Goal: Transaction & Acquisition: Book appointment/travel/reservation

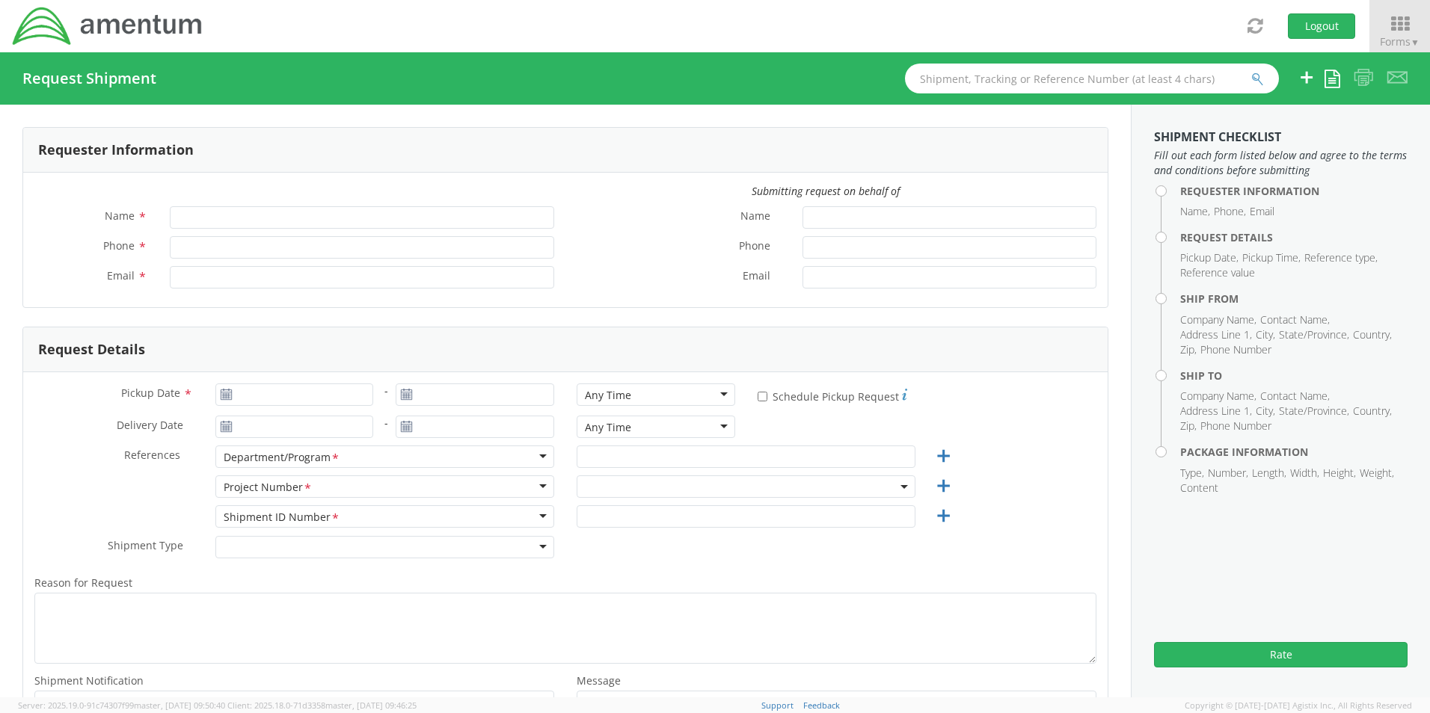
type input "Senecia Morgan"
type input "8172241568"
type input "[EMAIL_ADDRESS][PERSON_NAME][DOMAIN_NAME]"
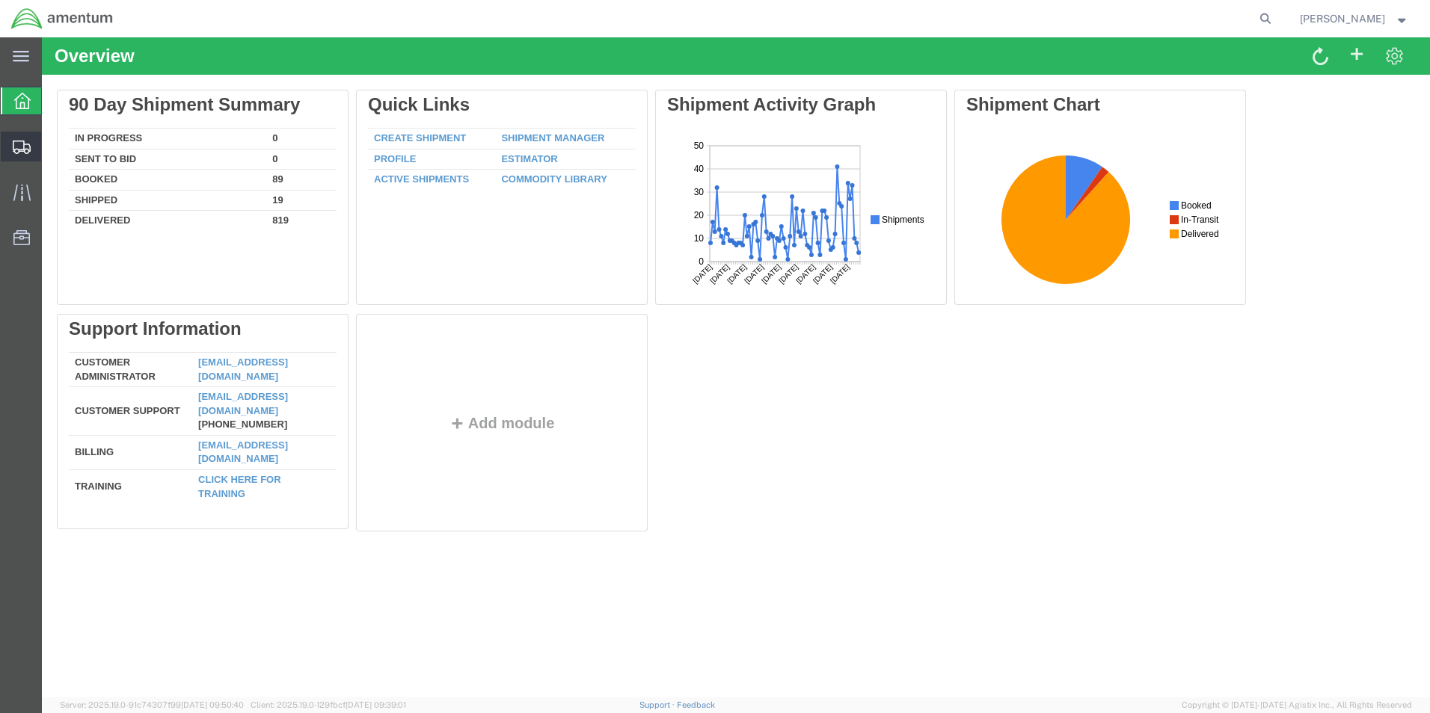
click at [18, 145] on icon at bounding box center [22, 147] width 18 height 13
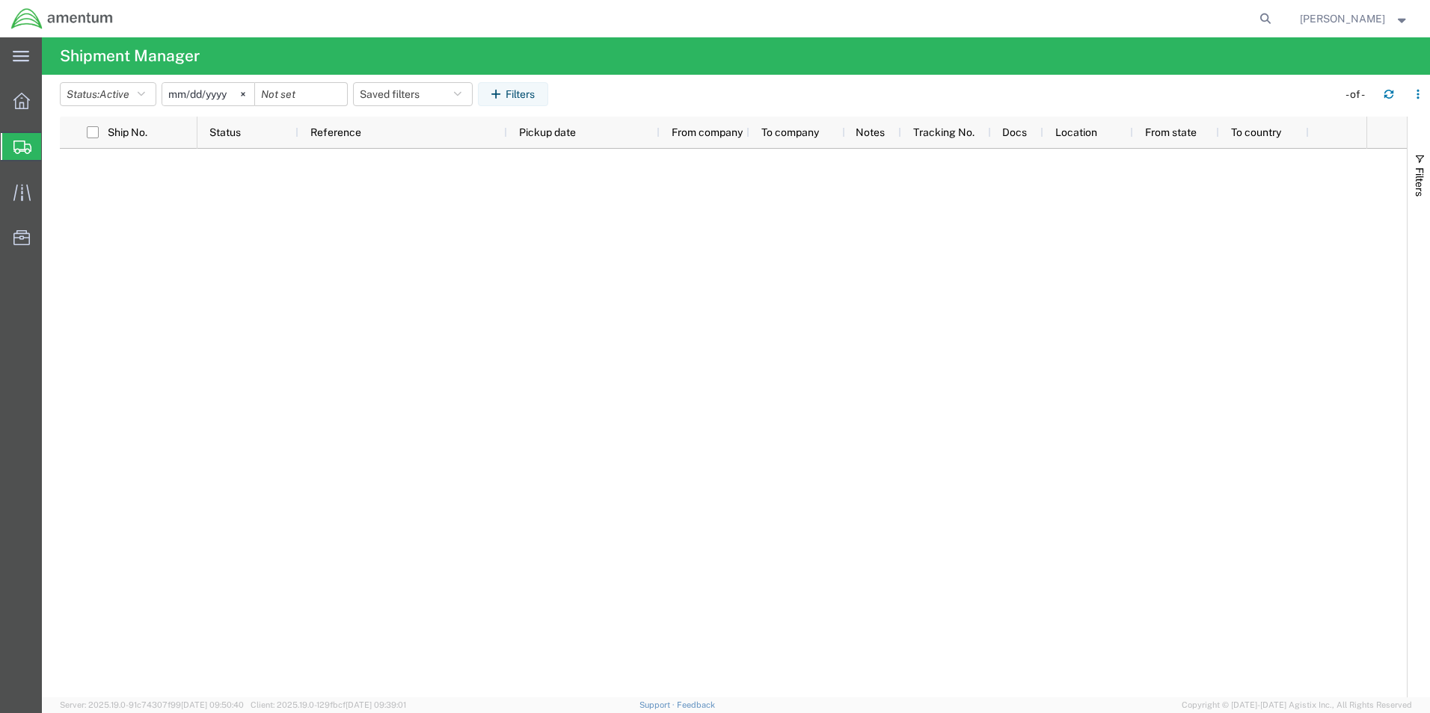
click at [0, 0] on span "Shipment Manager" at bounding box center [0, 0] width 0 height 0
drag, startPoint x: 91, startPoint y: 96, endPoint x: 93, endPoint y: 109, distance: 12.8
click at [93, 98] on button "Status: Active" at bounding box center [108, 94] width 96 height 24
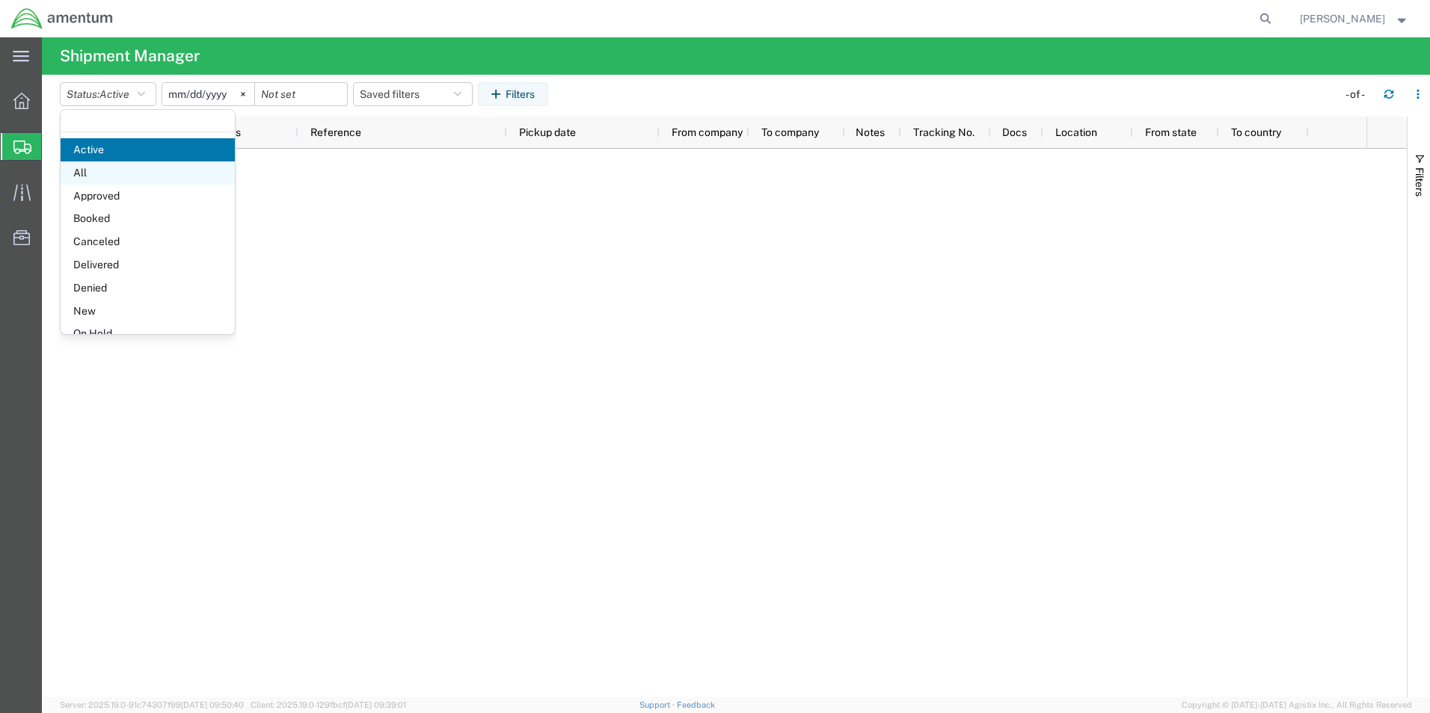
click at [90, 170] on span "All" at bounding box center [148, 172] width 174 height 23
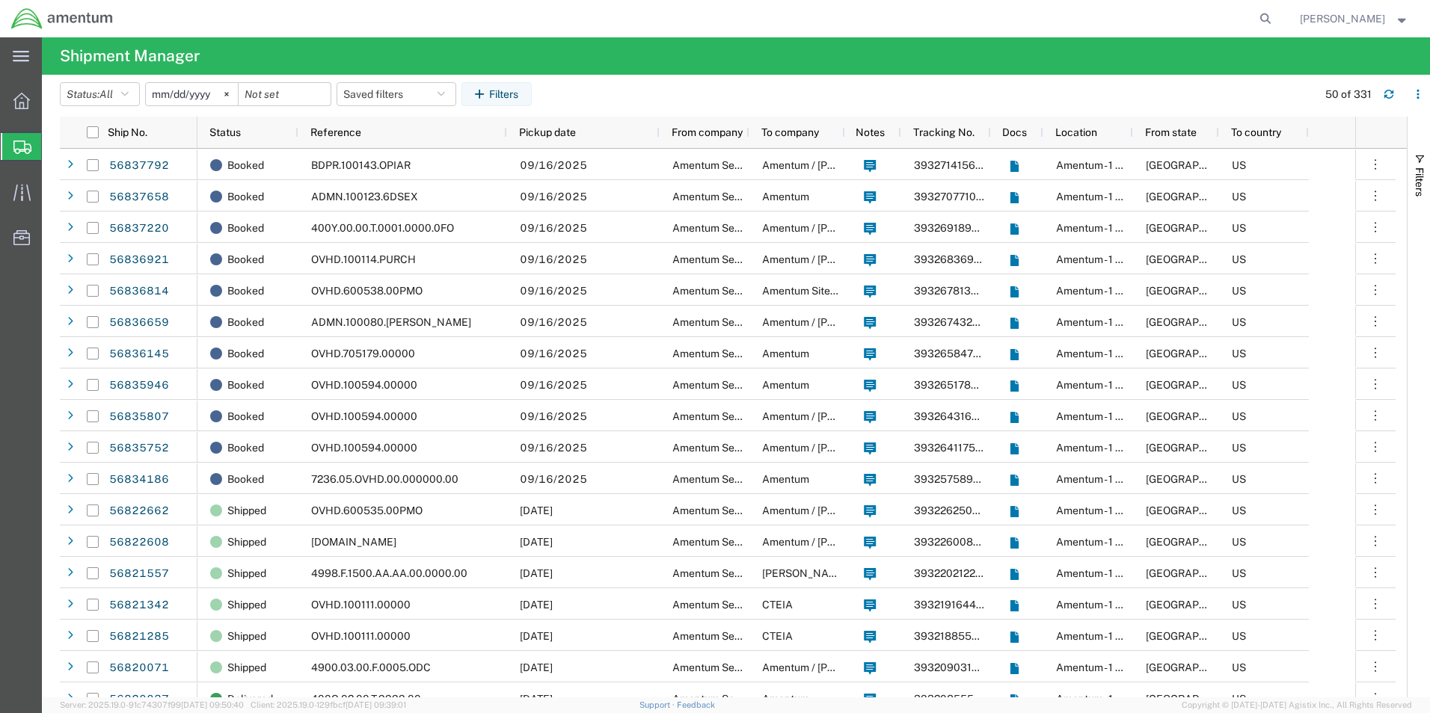
click at [191, 94] on input "[DATE]" at bounding box center [192, 94] width 92 height 22
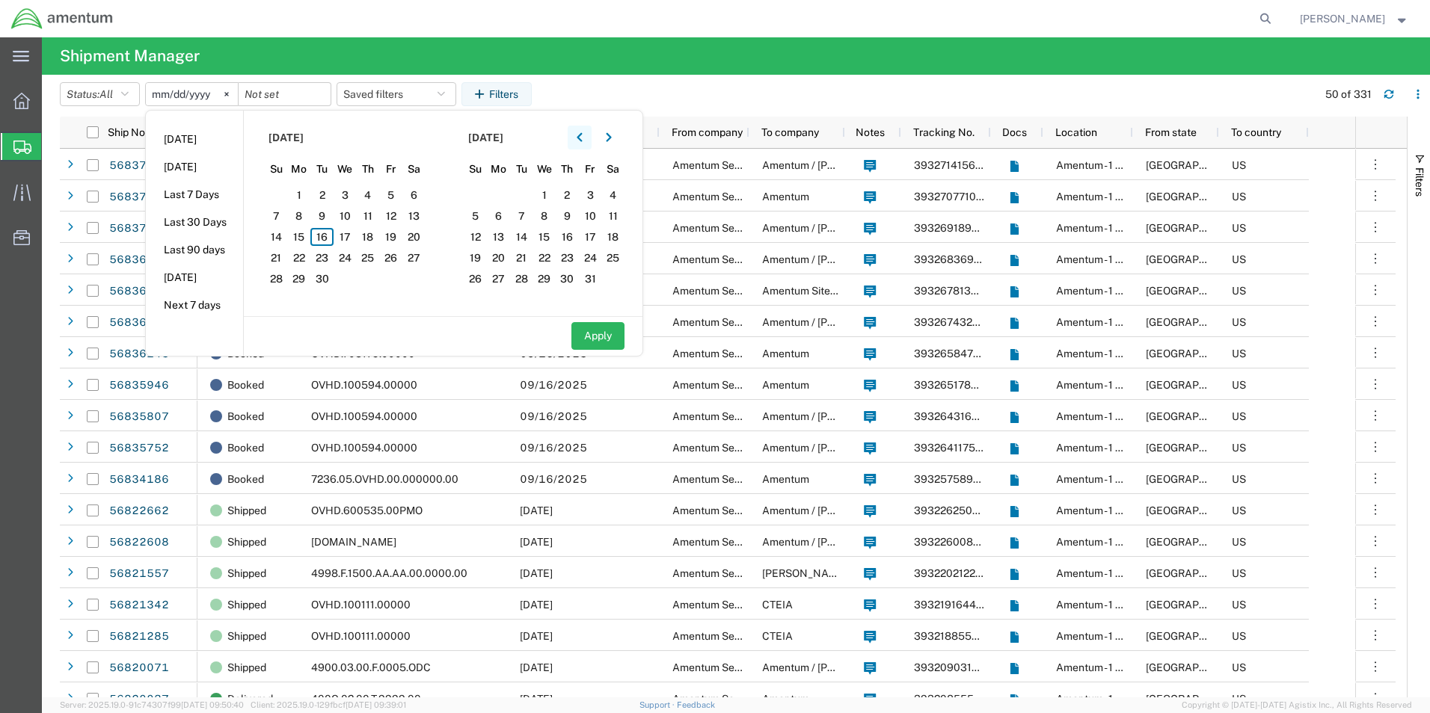
click at [589, 134] on button "button" at bounding box center [579, 138] width 24 height 24
click at [591, 135] on button "button" at bounding box center [579, 138] width 24 height 24
click at [589, 134] on button "button" at bounding box center [579, 138] width 24 height 24
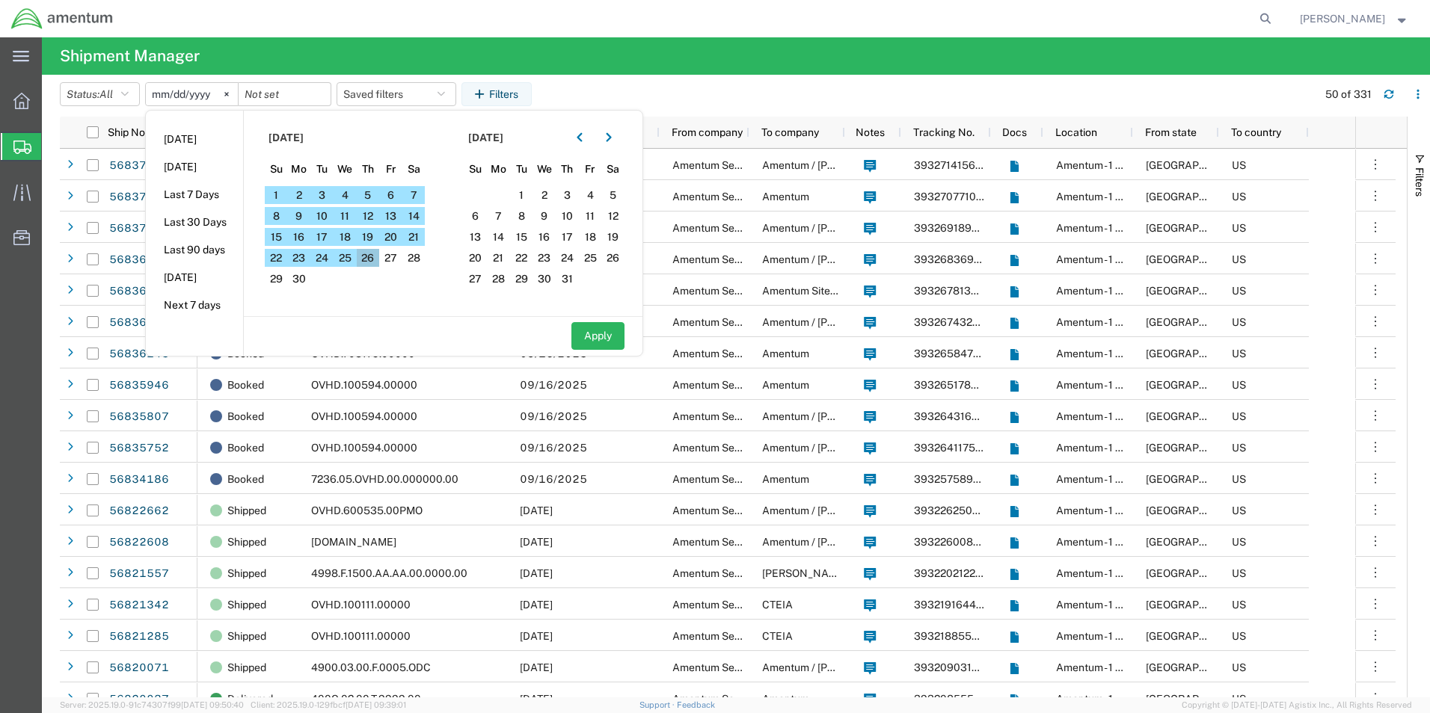
click at [372, 260] on span "26" at bounding box center [368, 258] width 23 height 18
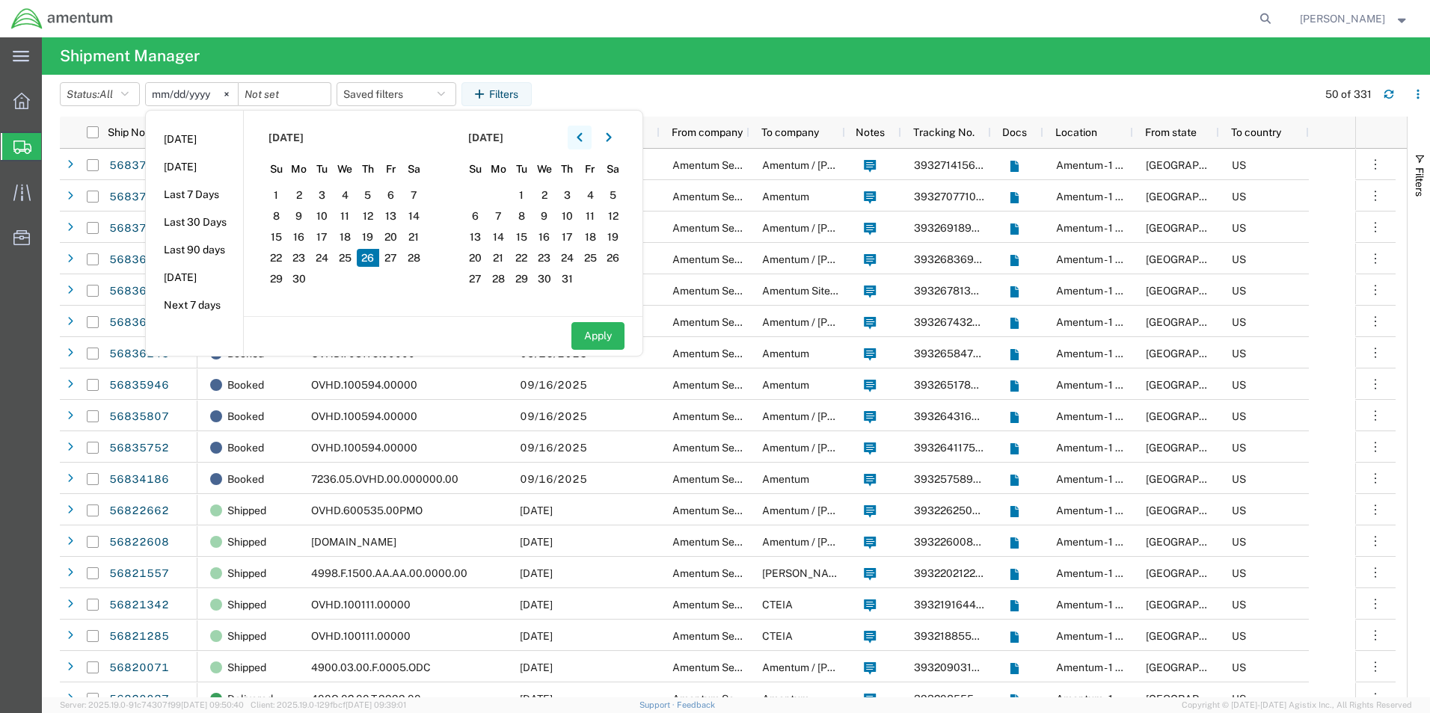
click at [581, 139] on icon "button" at bounding box center [579, 137] width 6 height 10
click at [570, 263] on span "26" at bounding box center [567, 258] width 23 height 18
click at [594, 335] on button "Apply" at bounding box center [597, 336] width 53 height 28
type input "[DATE]"
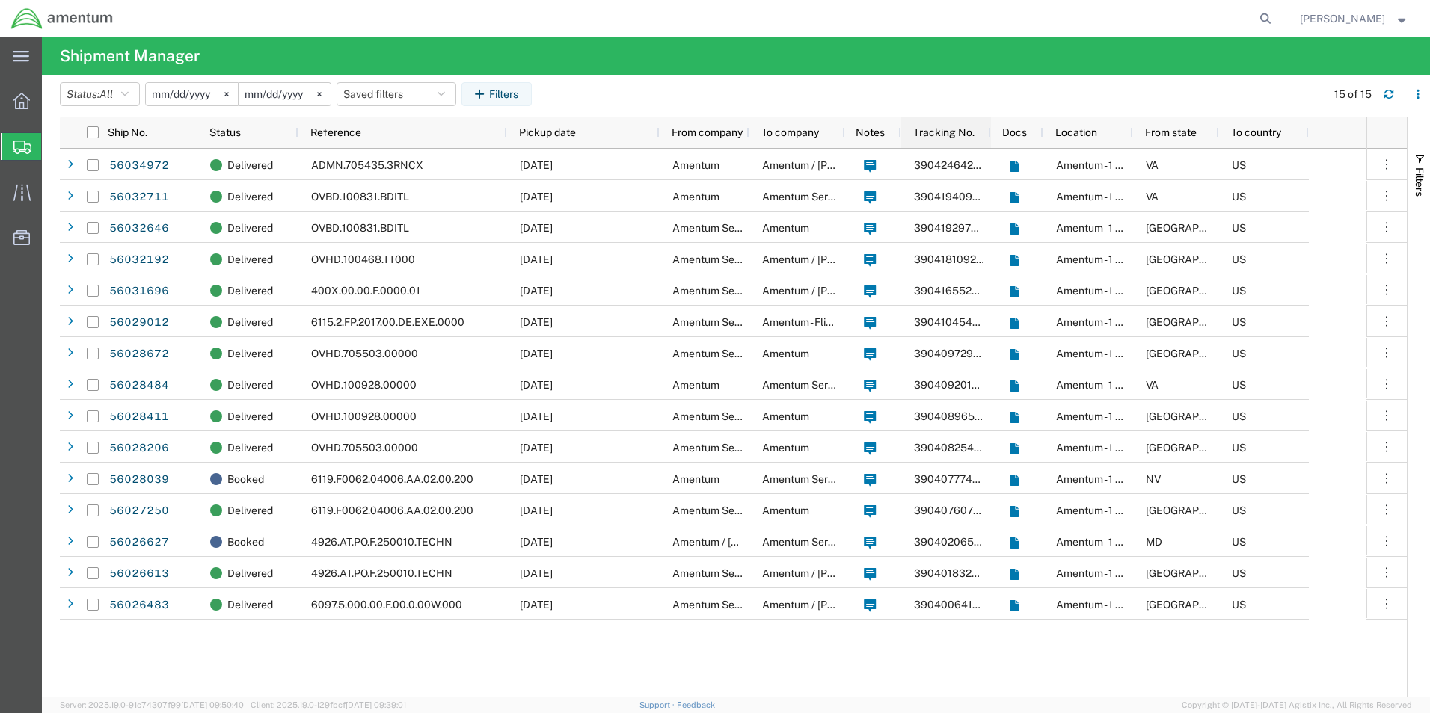
drag, startPoint x: 846, startPoint y: 137, endPoint x: 925, endPoint y: 141, distance: 79.4
click at [925, 141] on div "Status Reference Pickup date From company To company Notes Tracking No. Docs Lo…" at bounding box center [752, 132] width 1111 height 31
click at [846, 135] on div "Notes" at bounding box center [870, 132] width 50 height 24
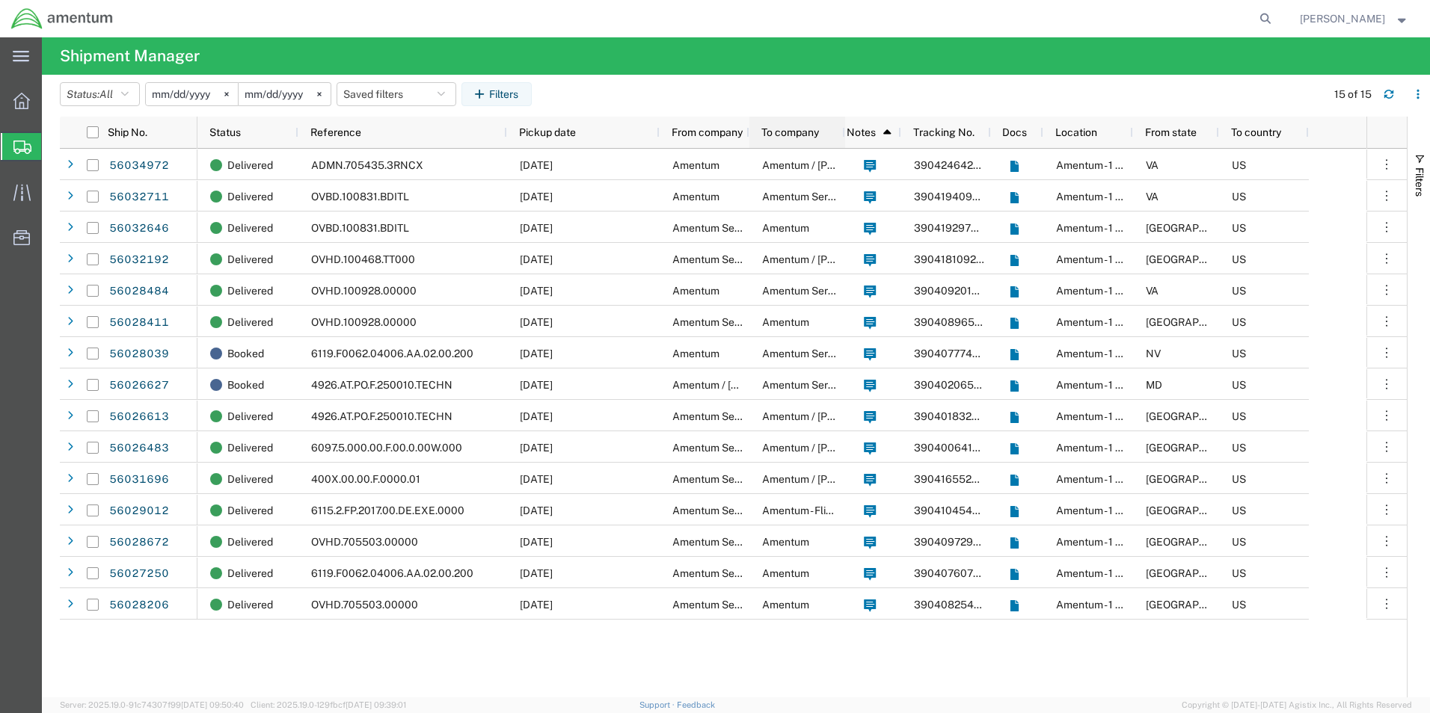
click at [837, 134] on div "To company" at bounding box center [800, 132] width 78 height 24
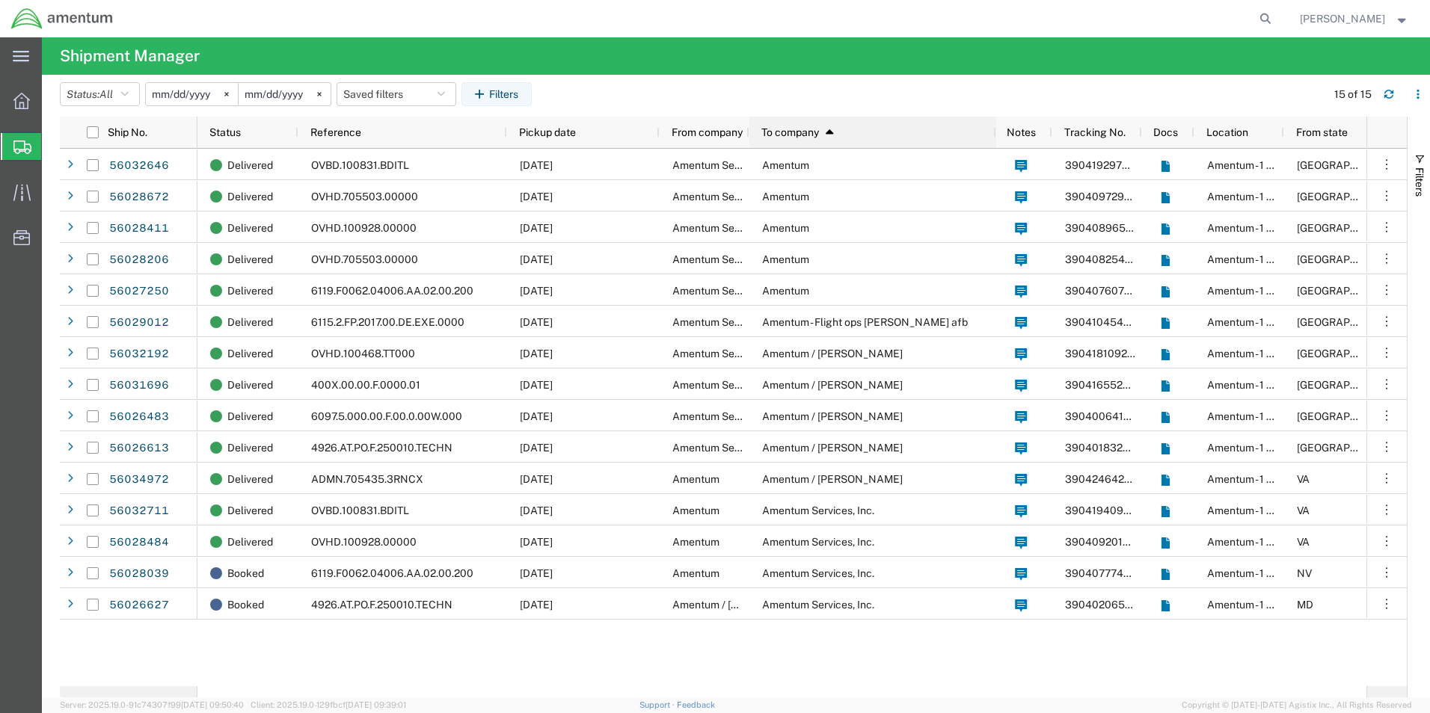
drag, startPoint x: 843, startPoint y: 135, endPoint x: 994, endPoint y: 141, distance: 151.1
click at [994, 141] on div at bounding box center [995, 132] width 6 height 31
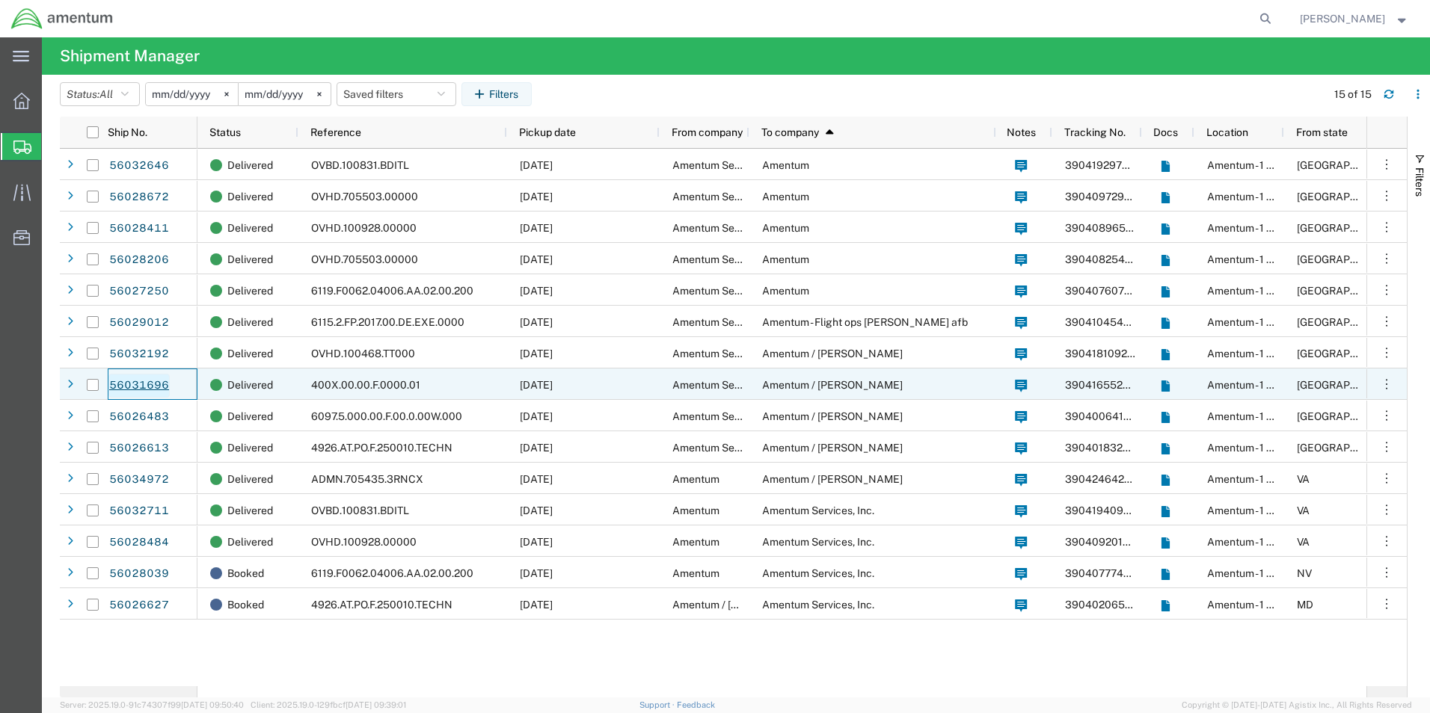
click at [123, 382] on link "56031696" at bounding box center [138, 386] width 61 height 24
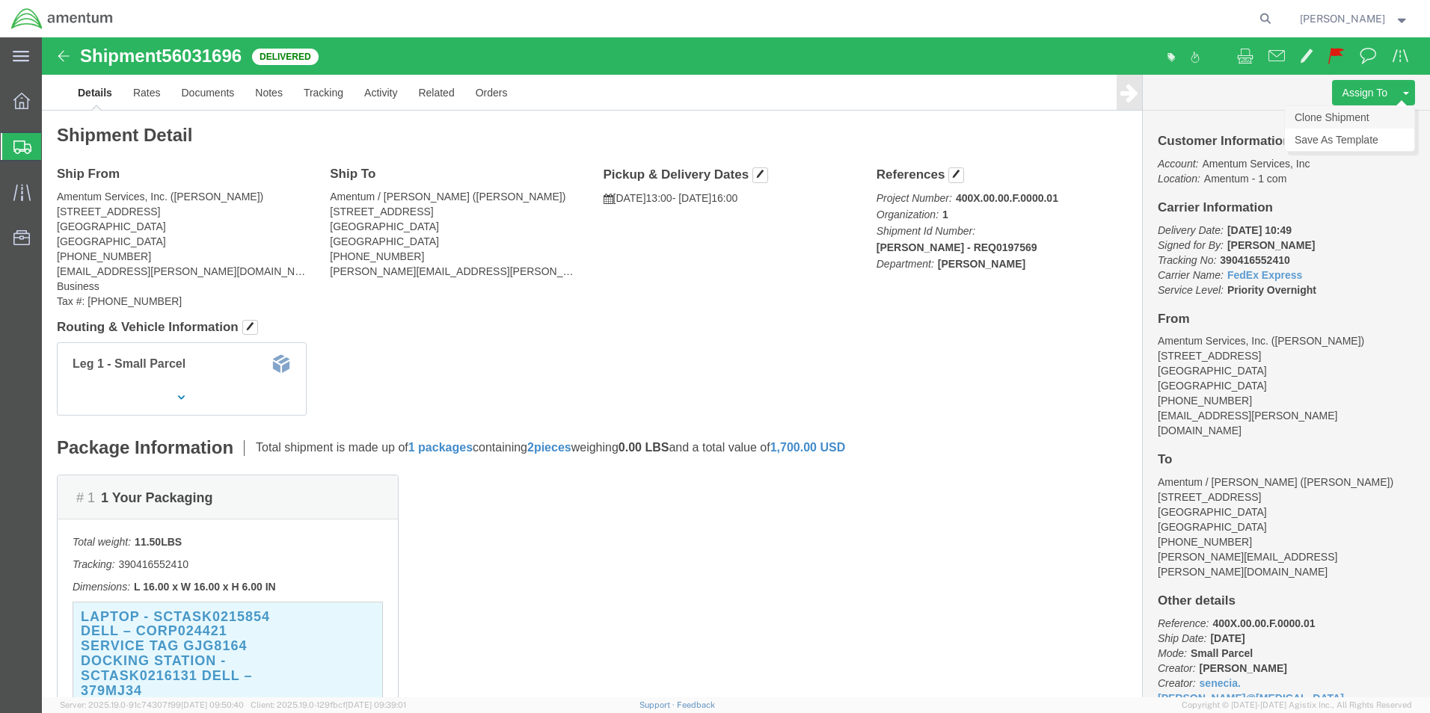
click link "Clone Shipment"
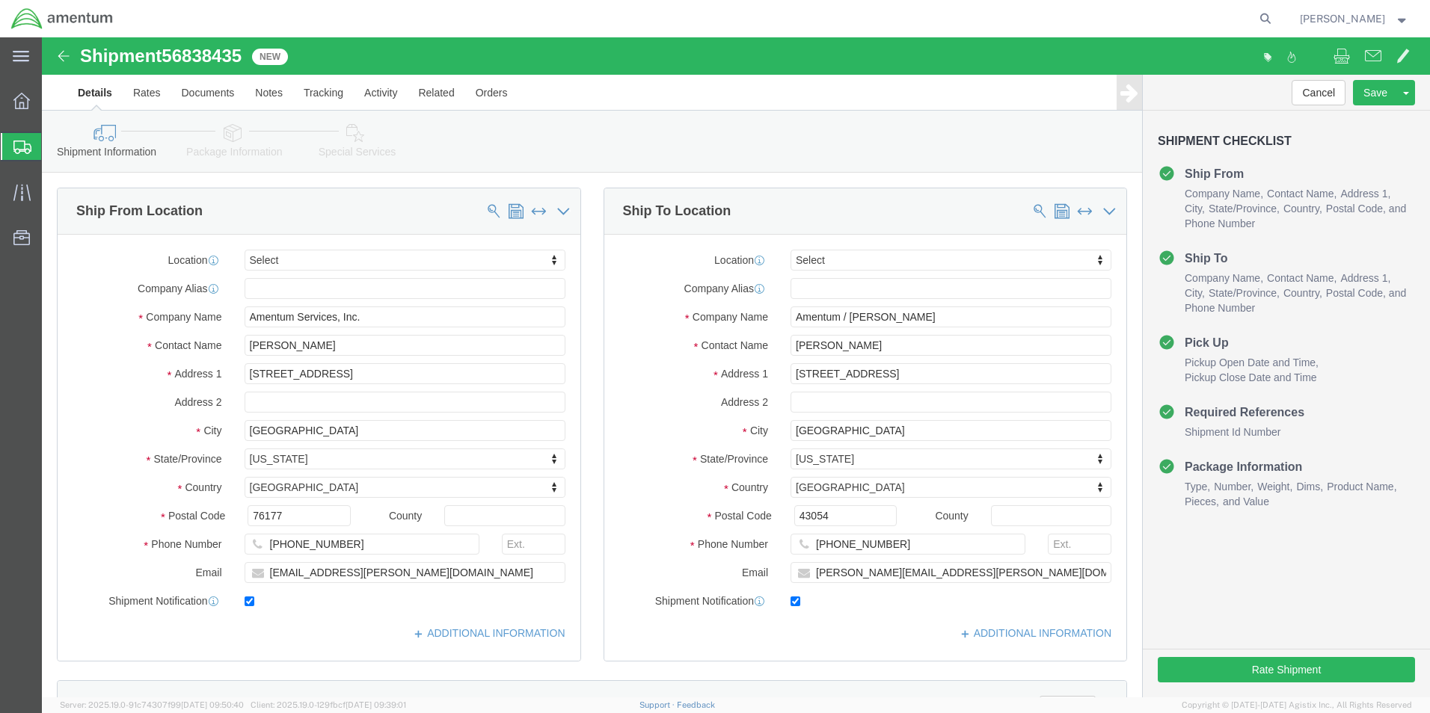
select select
click span
type input "Amentum / [PERSON_NAME]"
type input "[PERSON_NAME]"
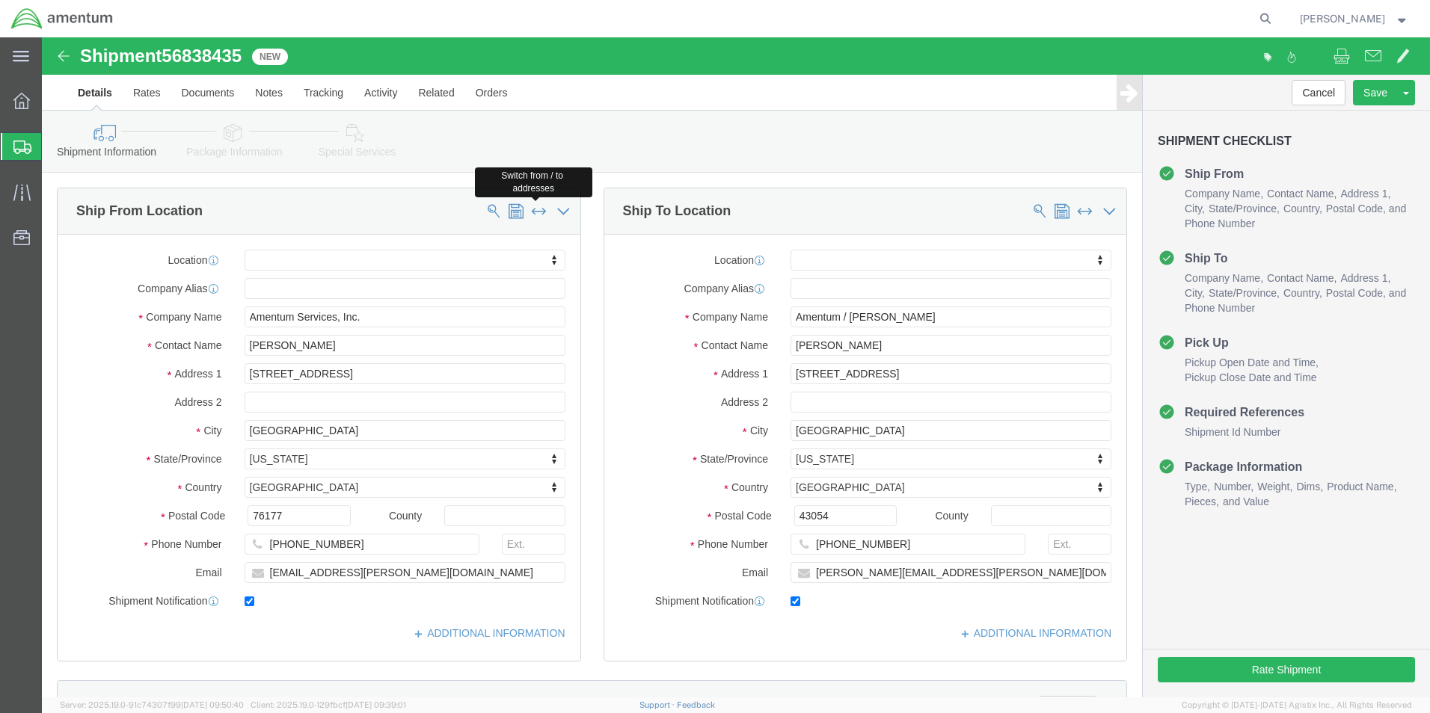
type input "[STREET_ADDRESS]"
type input "[GEOGRAPHIC_DATA]"
select select "OH"
type input "43054"
type input "[PHONE_NUMBER]"
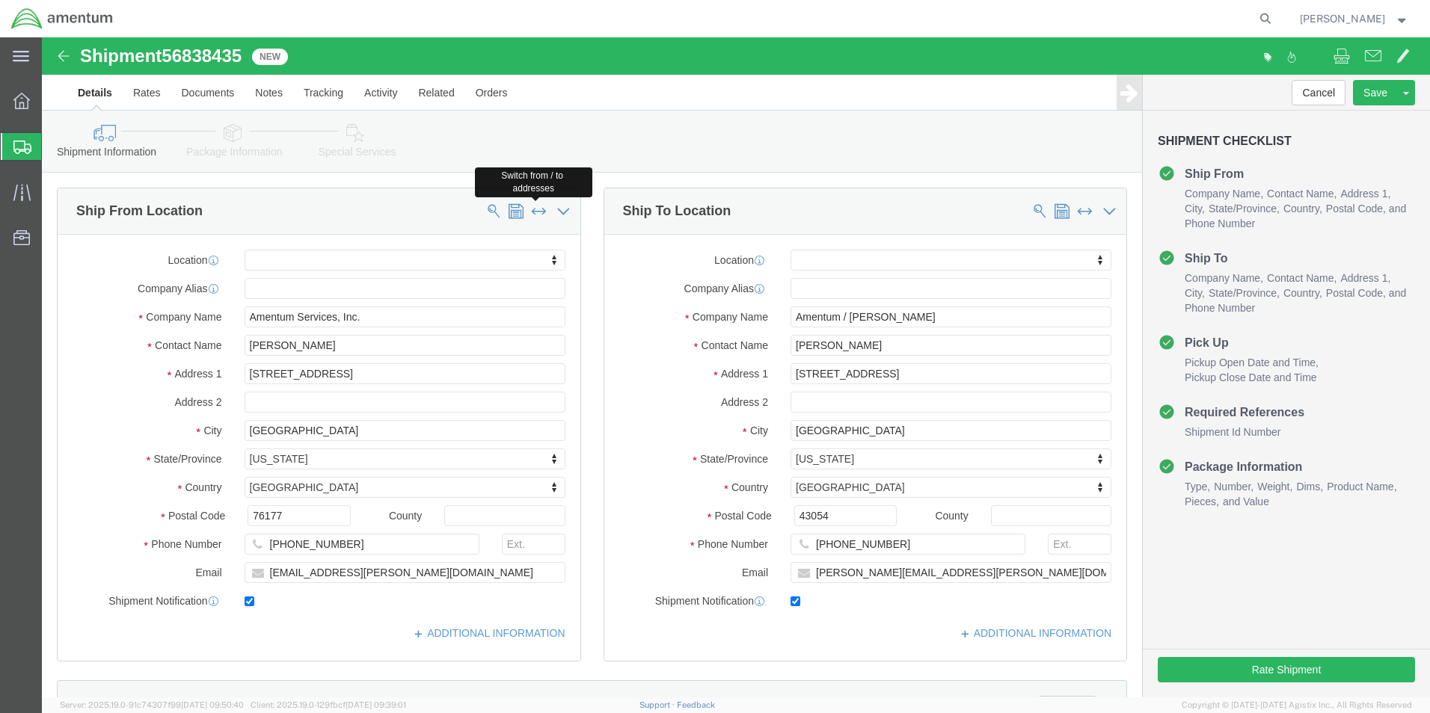
type input "[PERSON_NAME][EMAIL_ADDRESS][PERSON_NAME][DOMAIN_NAME]"
type input "Amentum Services, Inc."
type input "[PERSON_NAME]"
type input "[STREET_ADDRESS]"
type input "[GEOGRAPHIC_DATA]"
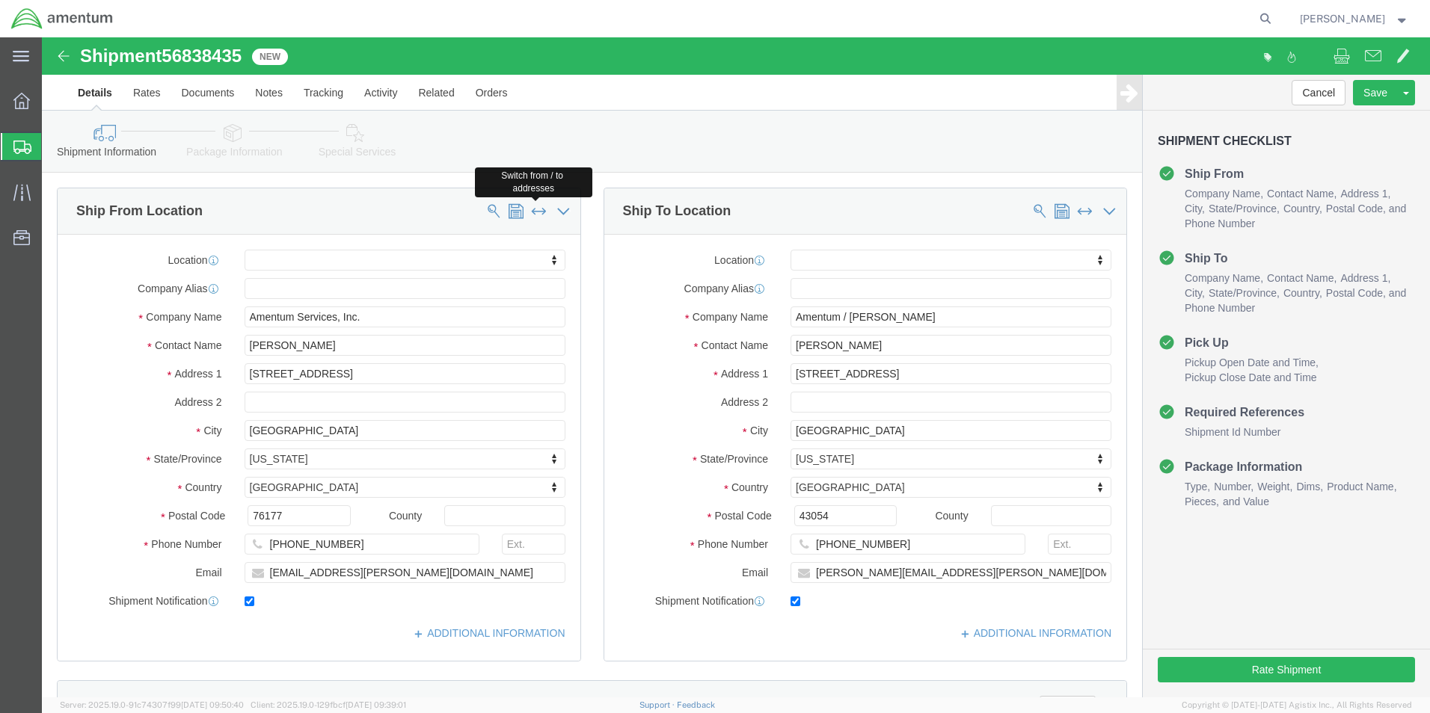
select select "[GEOGRAPHIC_DATA]"
type input "76177"
type input "[PHONE_NUMBER]"
type input "[EMAIL_ADDRESS][PERSON_NAME][DOMAIN_NAME]"
drag, startPoint x: 829, startPoint y: 306, endPoint x: 636, endPoint y: 298, distance: 193.0
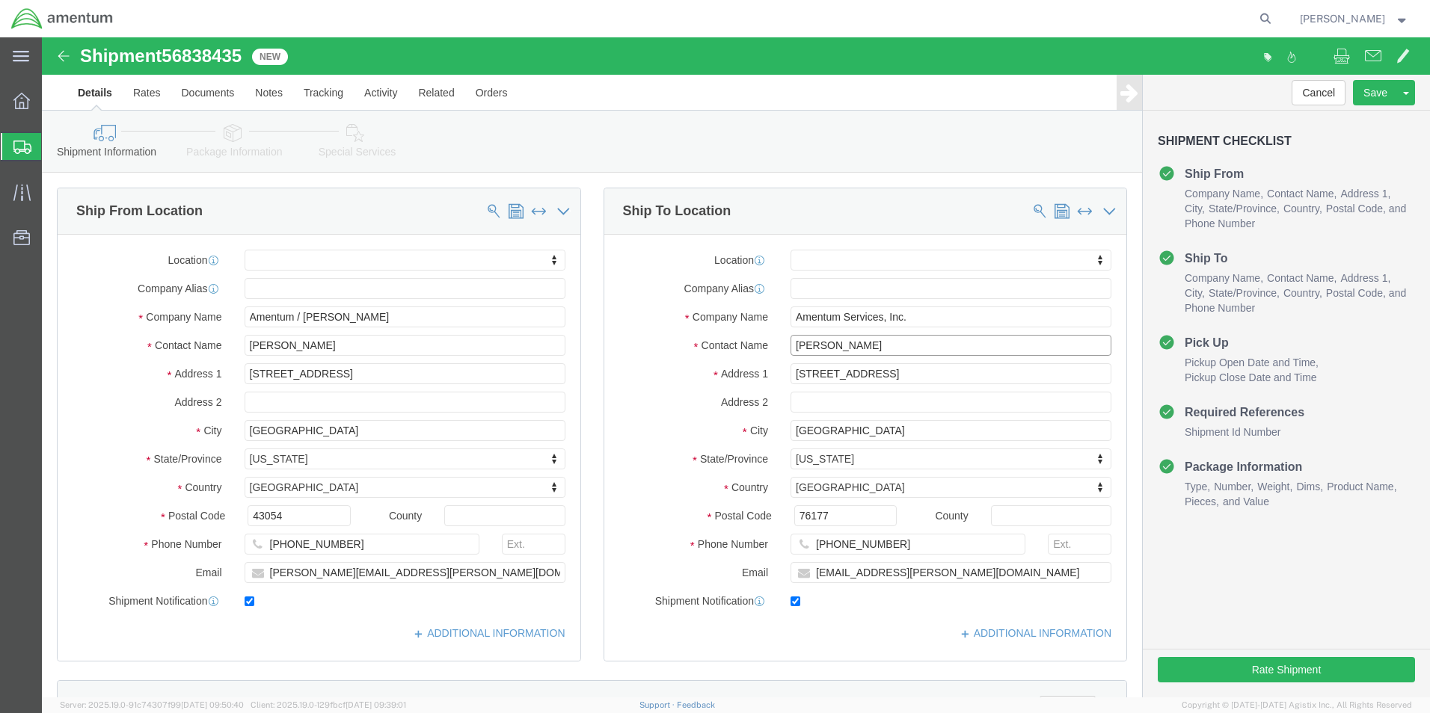
click div "Contact Name [PERSON_NAME]"
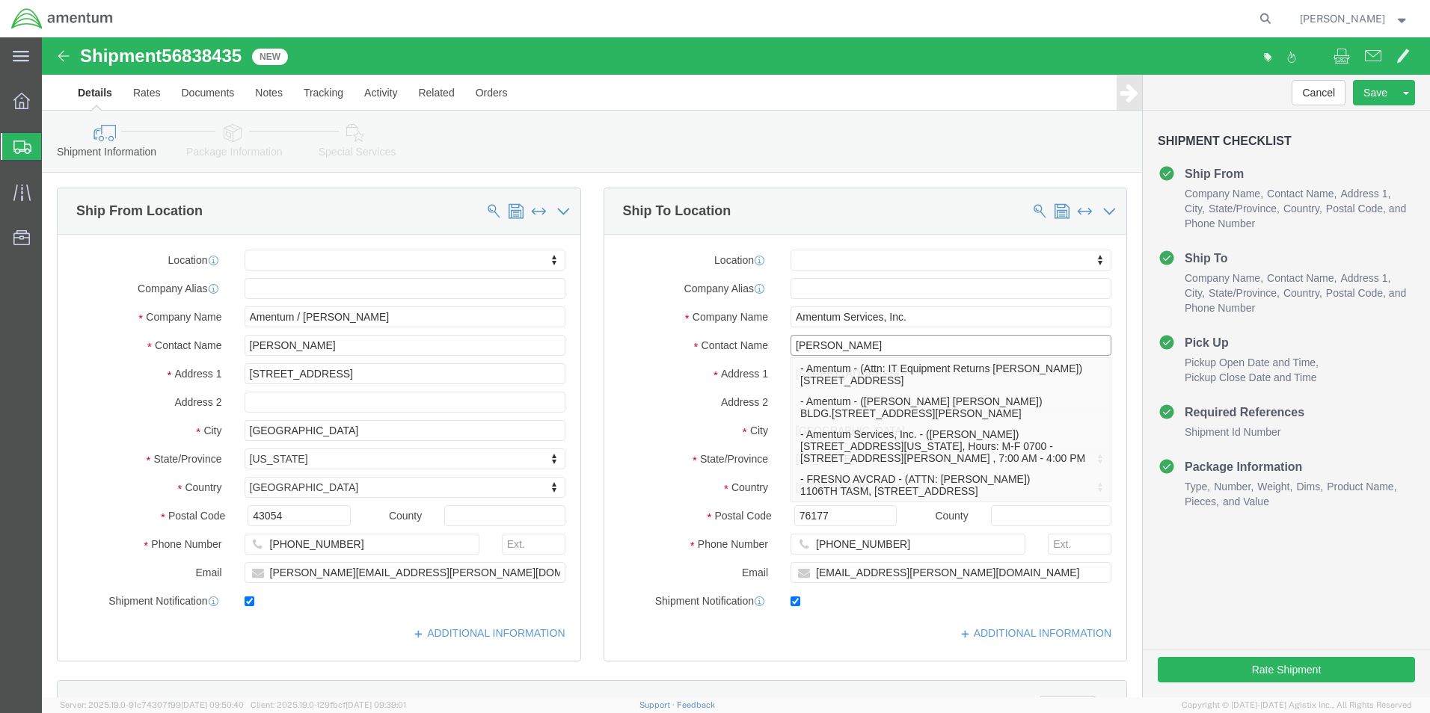
paste input "[PERSON_NAME]"
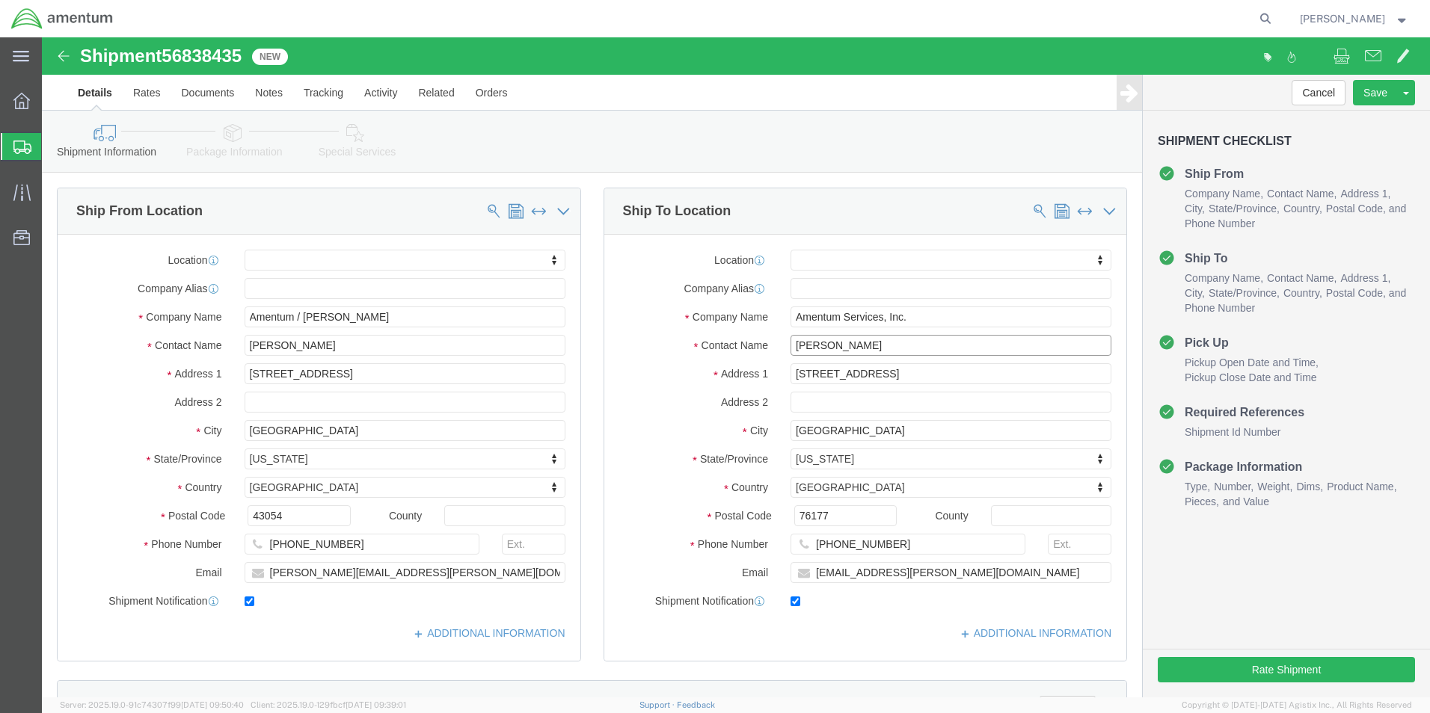
click input "[PERSON_NAME]"
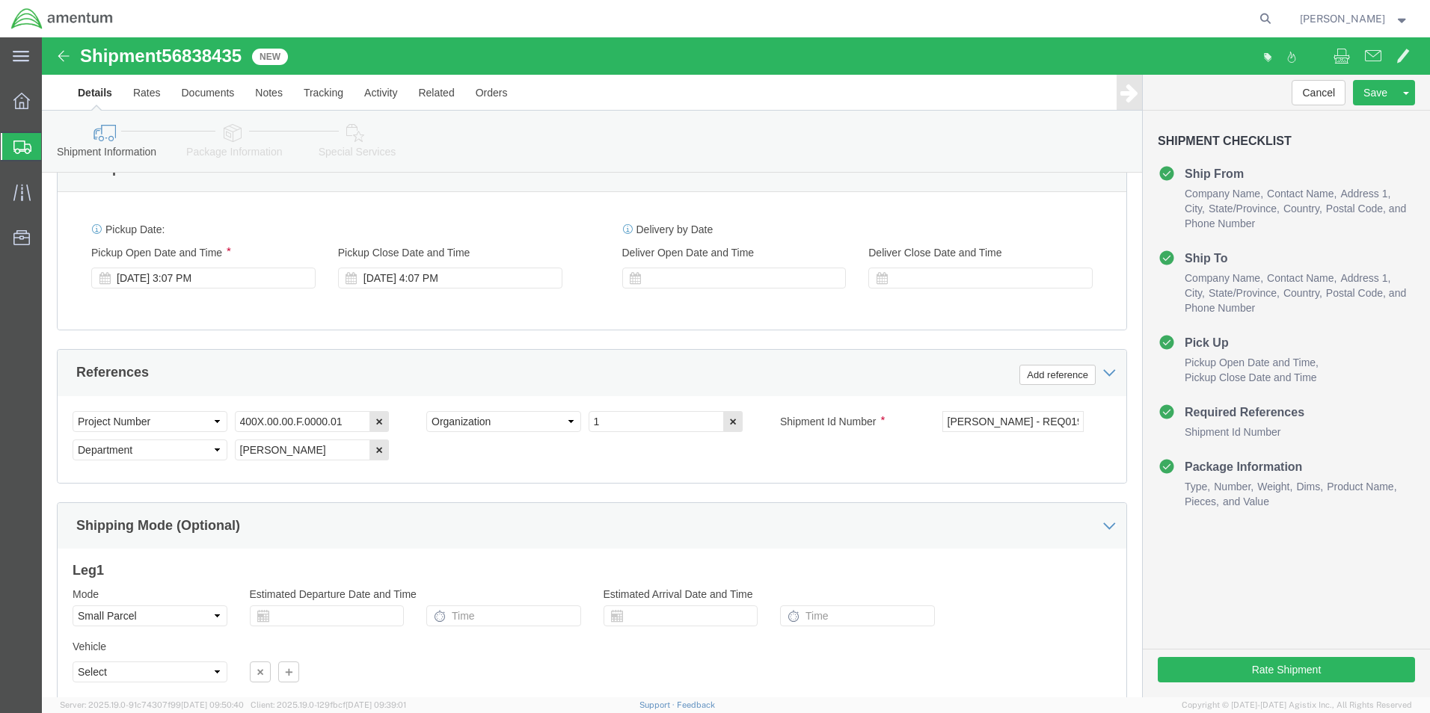
scroll to position [822, 0]
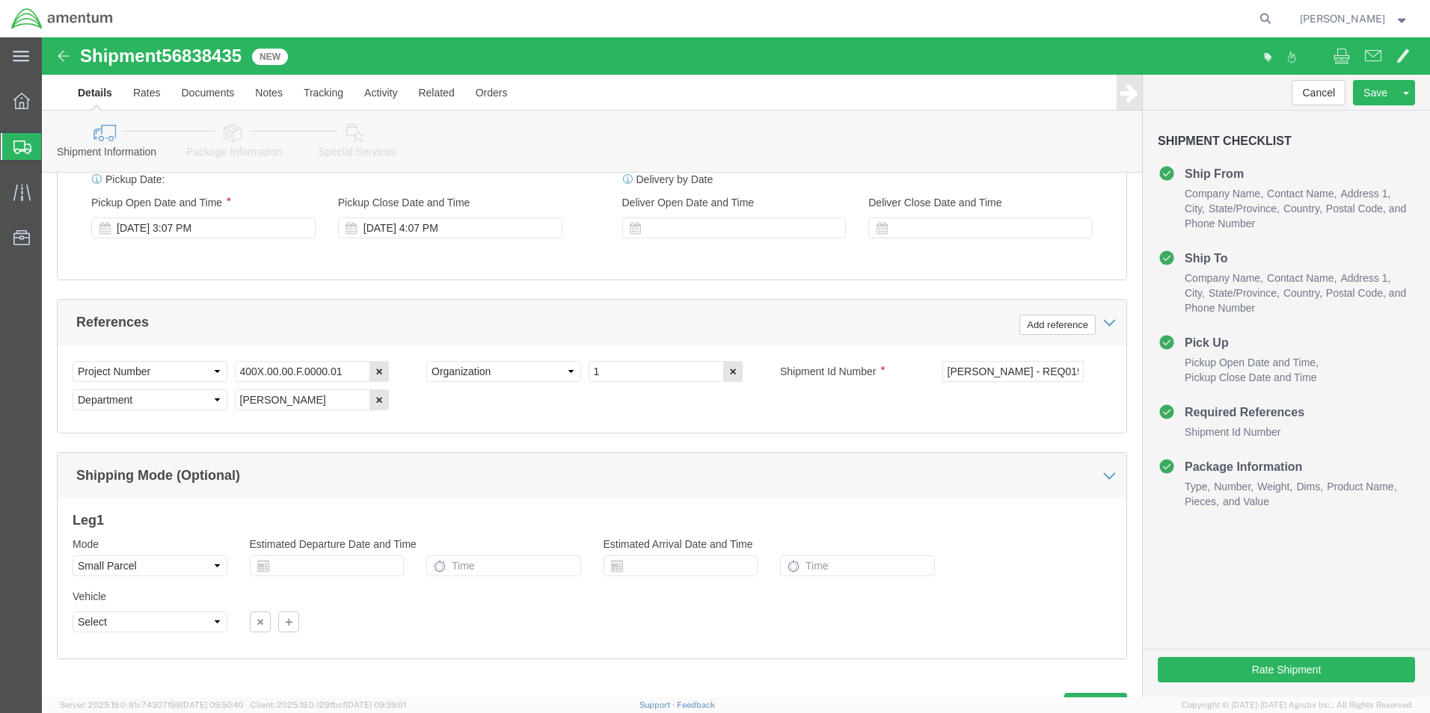
type input "[PERSON_NAME] - Return REQ0197569"
drag, startPoint x: 310, startPoint y: 332, endPoint x: 138, endPoint y: 323, distance: 172.2
click div "Select Account Type Activity ID Airline Appointment Number ASN Batch Request # …"
paste input "IWOH.705375.705601.00000"
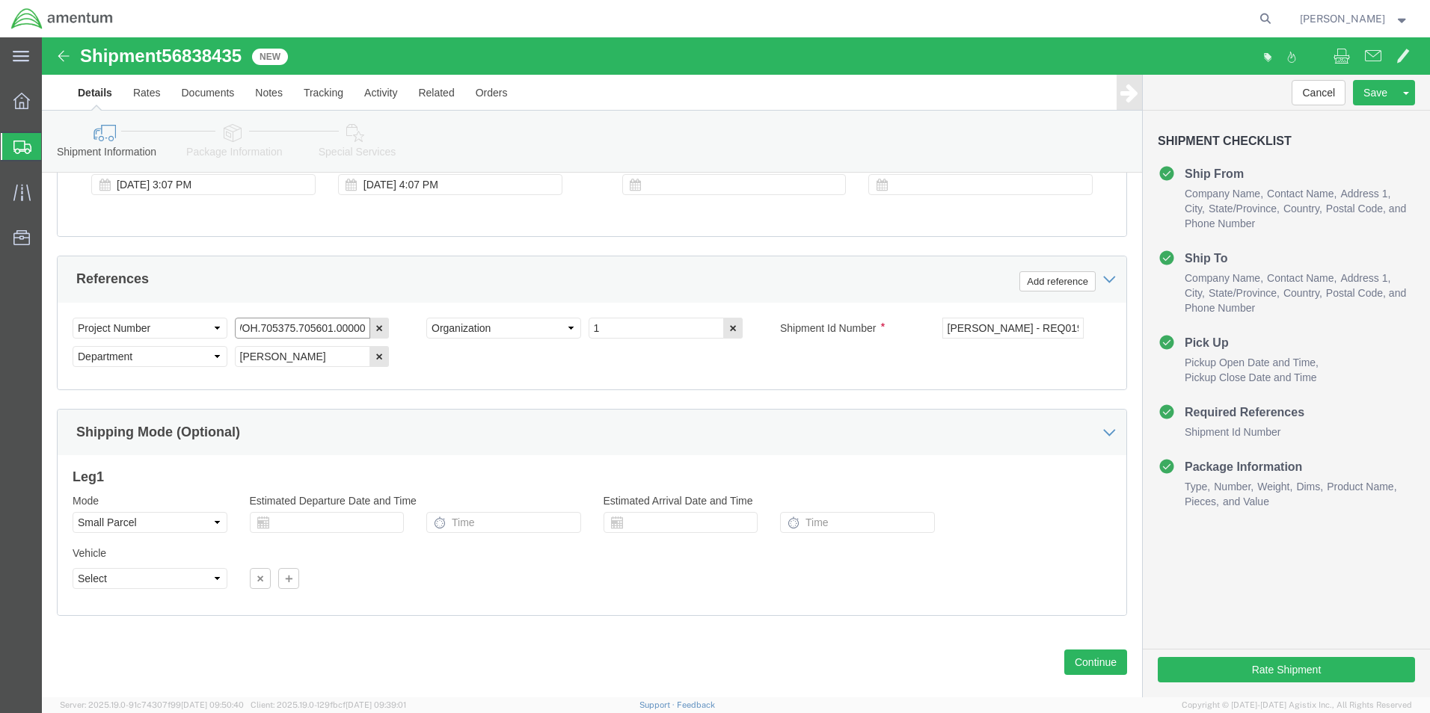
scroll to position [889, 0]
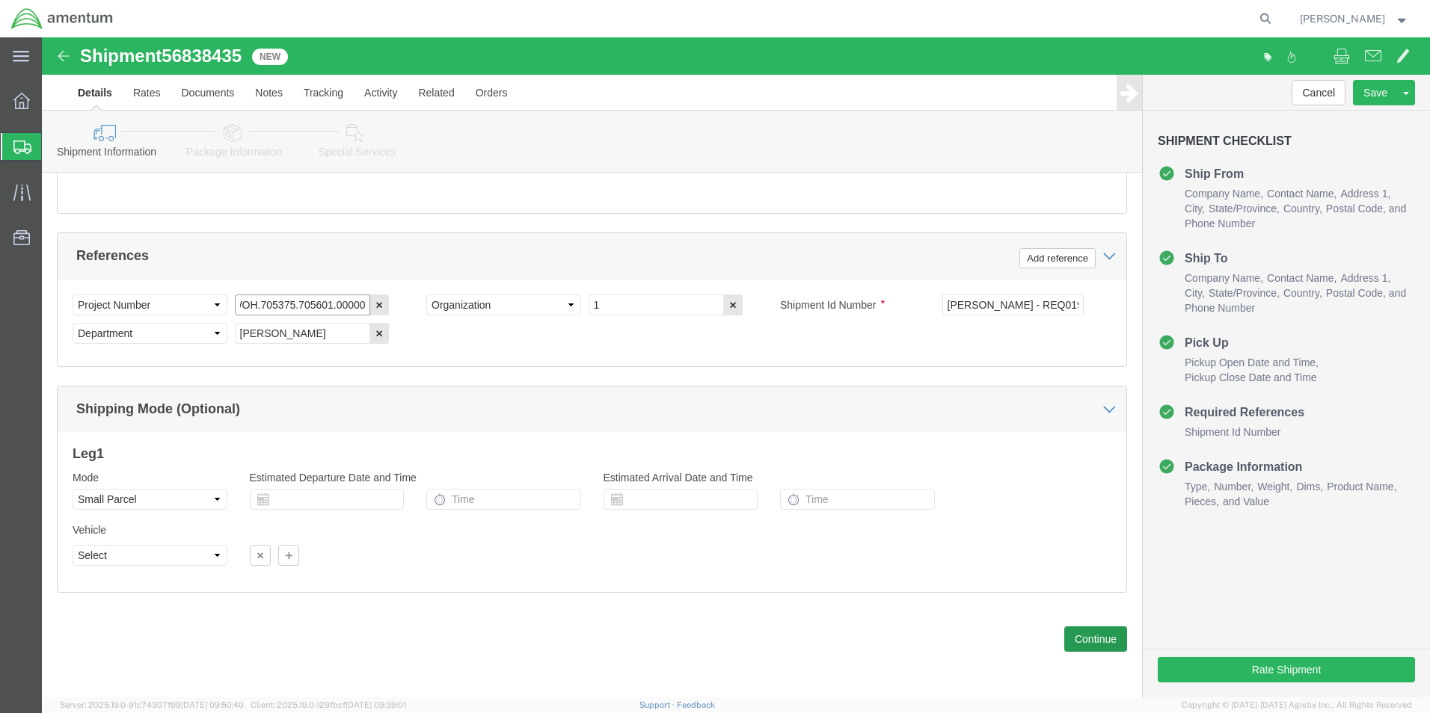
type input "IWOH.705375.705601.00000"
click button "Continue"
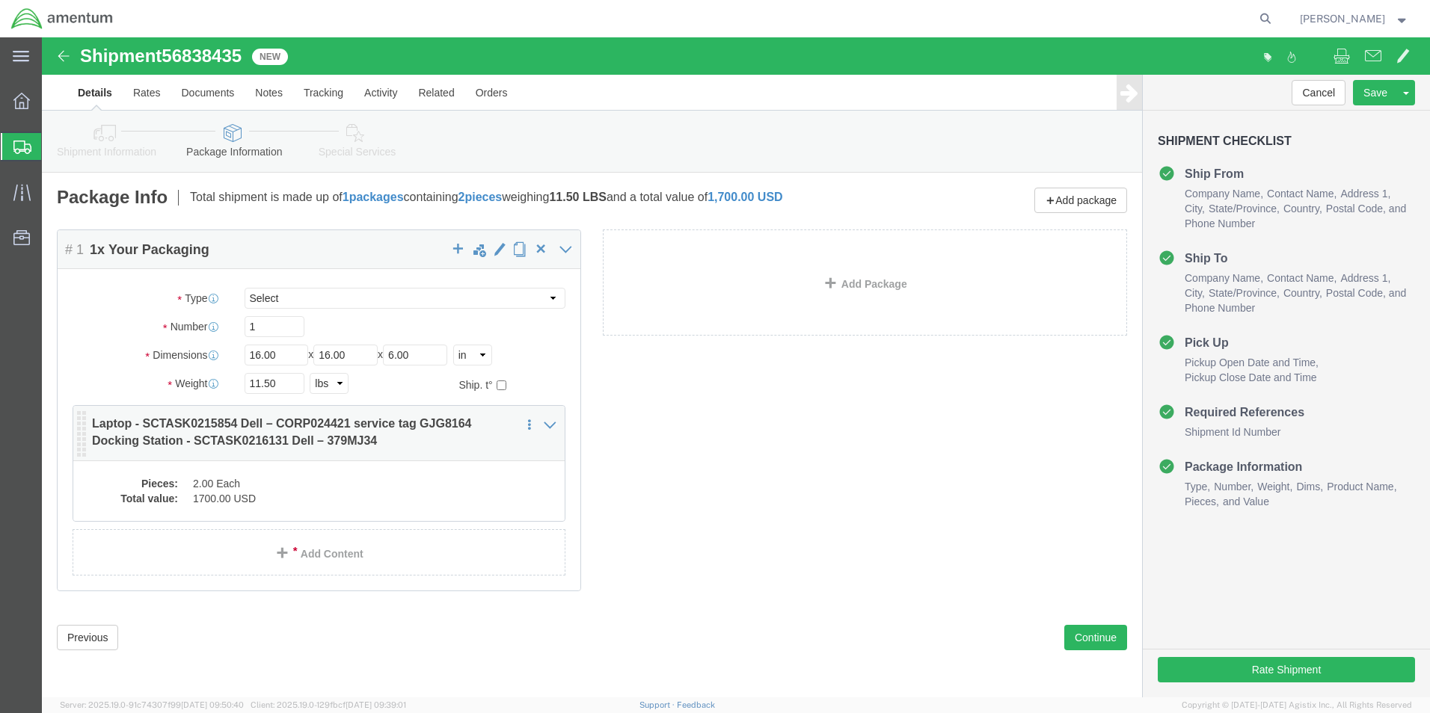
click div "Package Content # 1 1 x Your Packaging Package Type Select Bale(s) Basket(s) Bo…"
click p "Laptop - SCTASK0215854 Dell – CORP024421 service tag GJG8164 Docking Station - …"
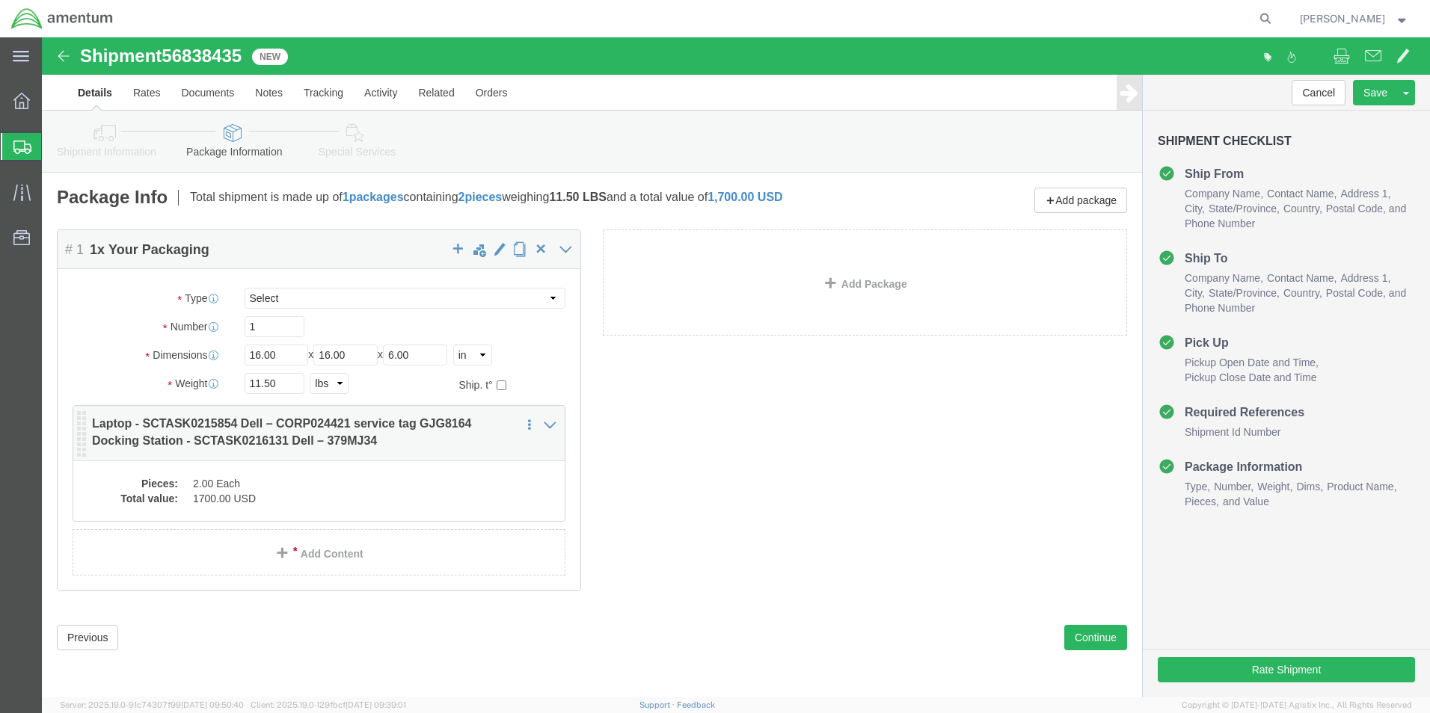
click p "Laptop - SCTASK0215854 Dell – CORP024421 service tag GJG8164 Docking Station - …"
click div "Pieces: 2.00 Each Total value: 1700.00 USD"
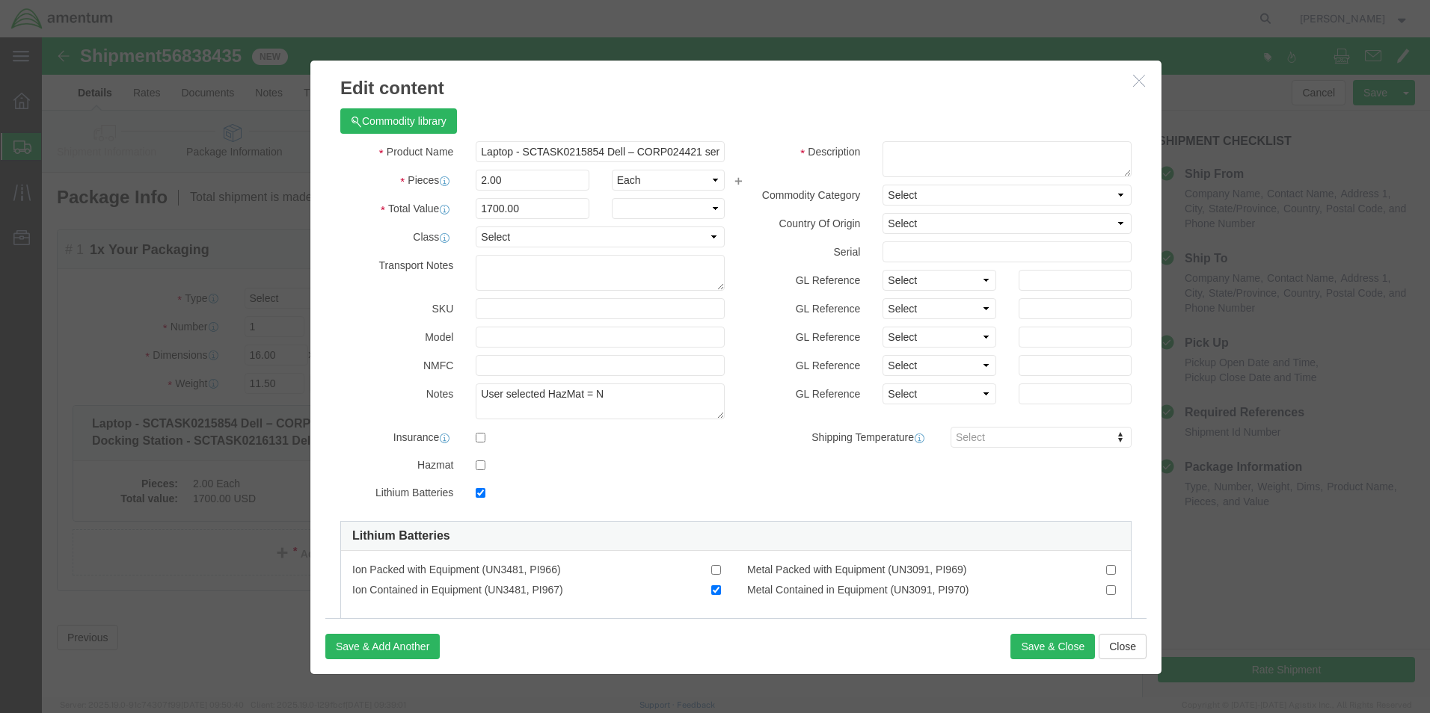
checkbox input "true"
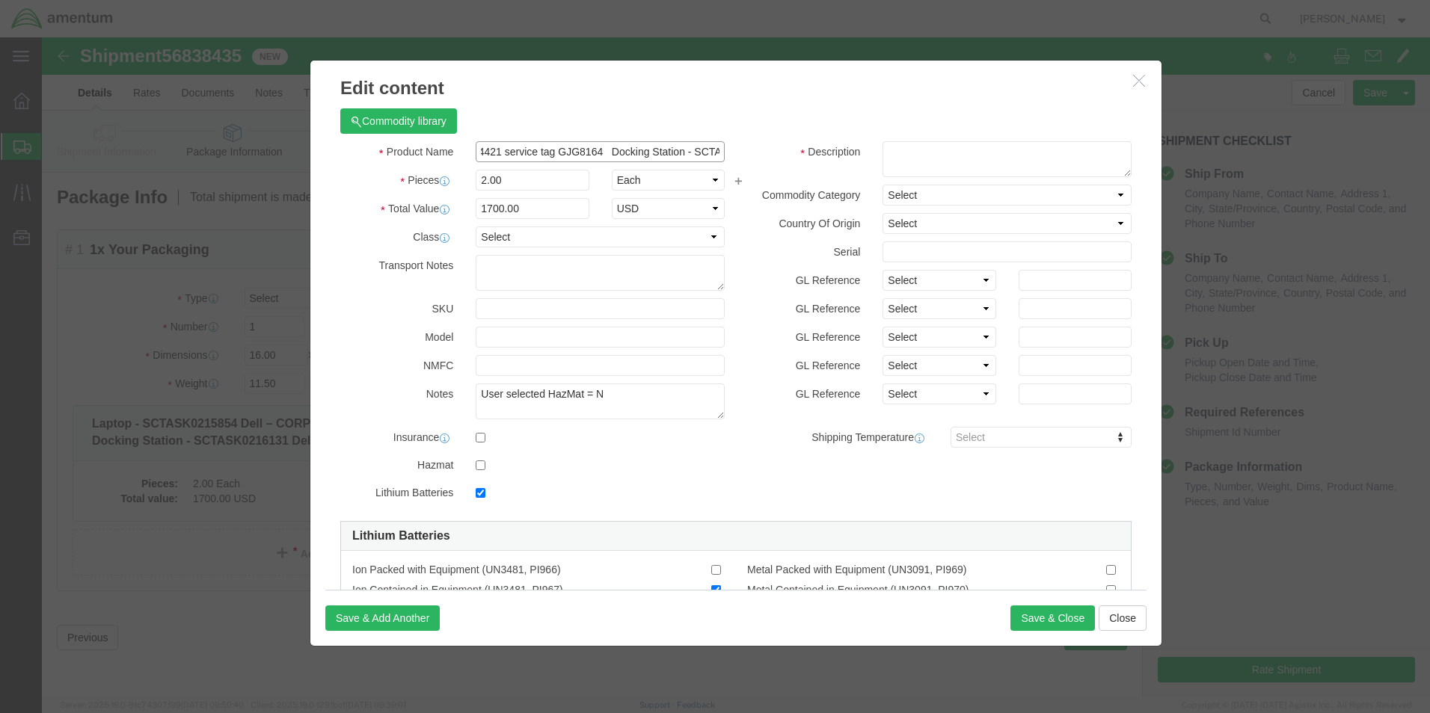
scroll to position [0, 336]
drag, startPoint x: 475, startPoint y: 113, endPoint x: 718, endPoint y: 119, distance: 243.1
click div "Product Name Laptop - SCTASK0215854 Dell – CORP024421 service tag GJG8164 Docki…"
type input "Laptop"
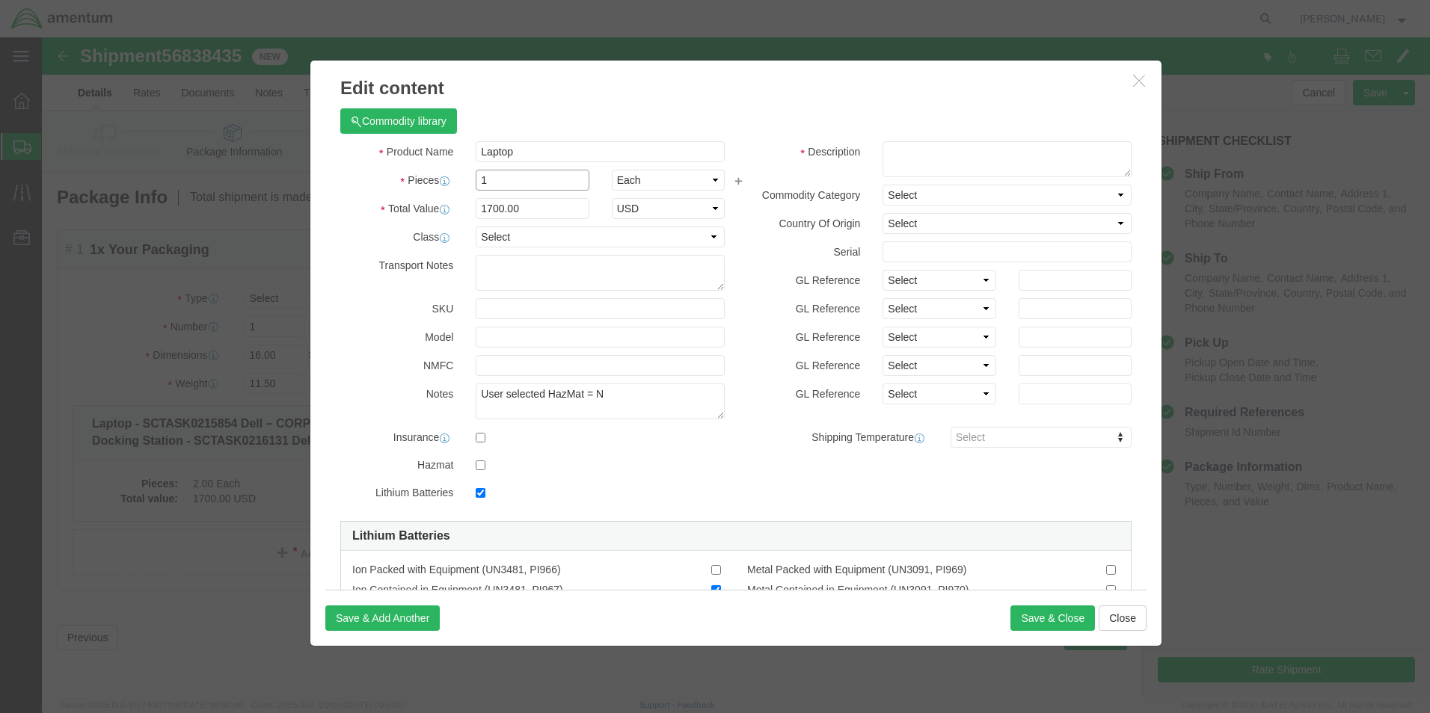
type input "1"
type input "850"
type input "1500.00"
click input "checkbox"
checkbox input "true"
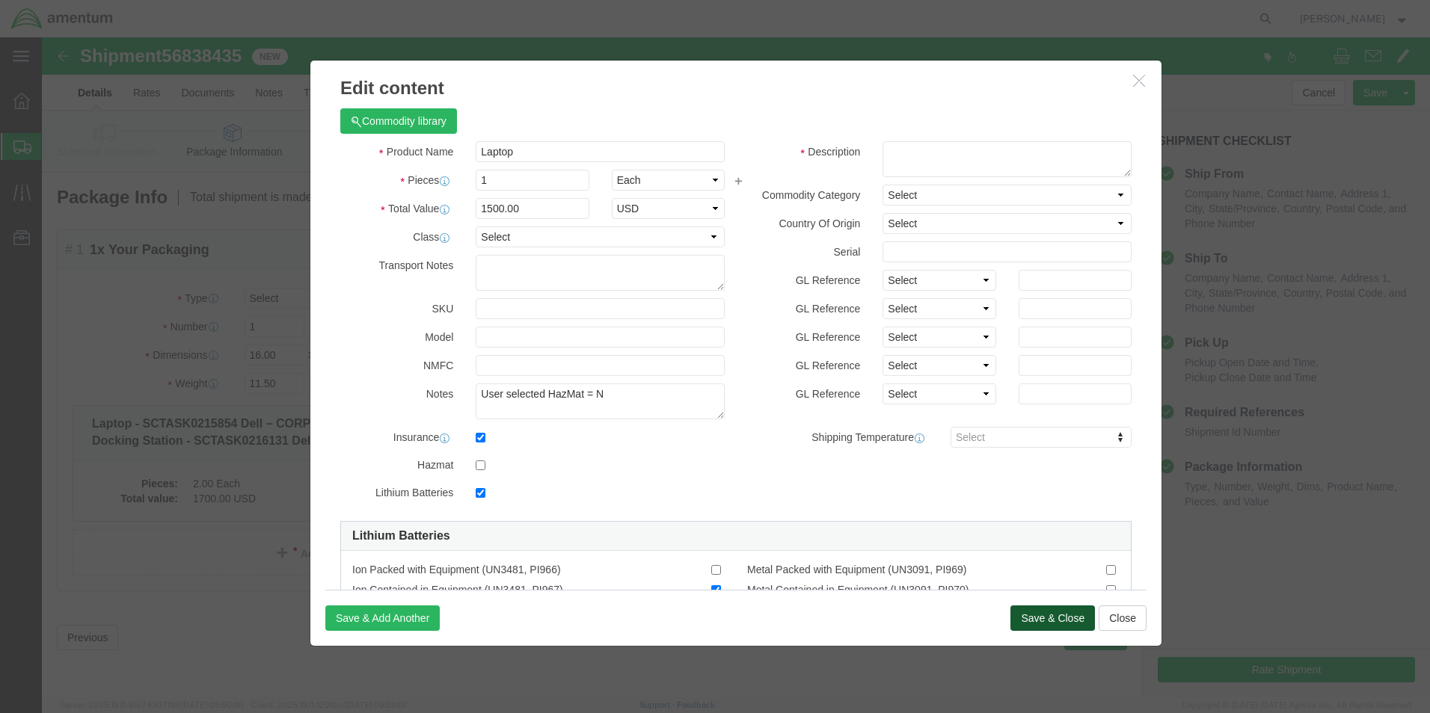
click button "Save & Close"
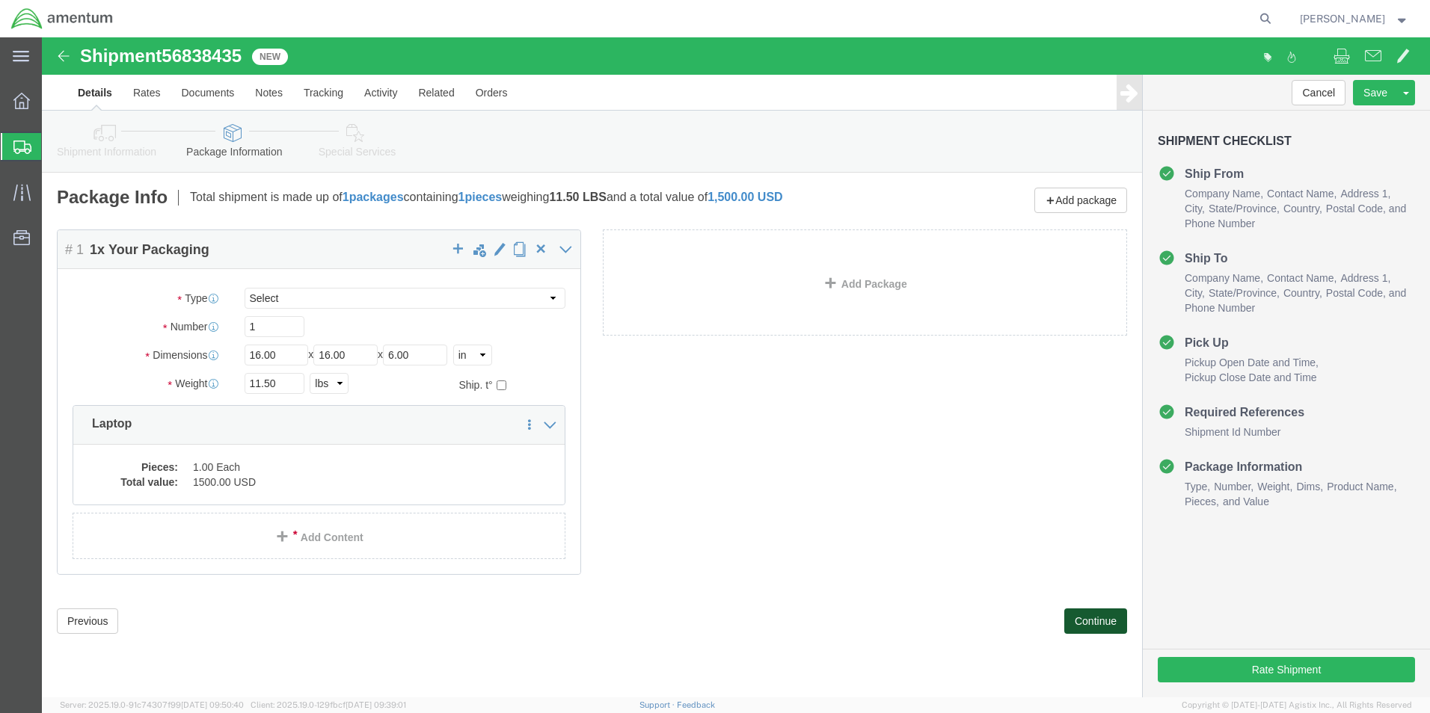
click button "Continue"
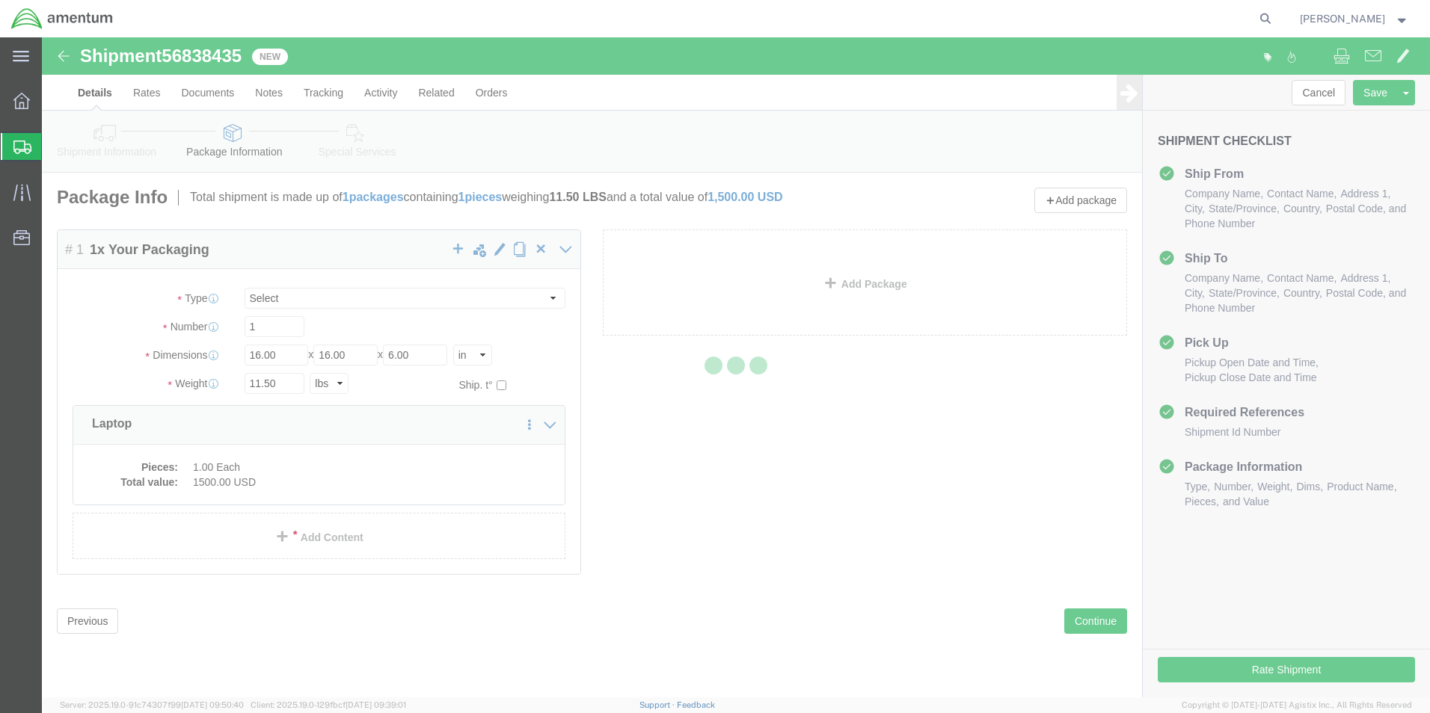
select select
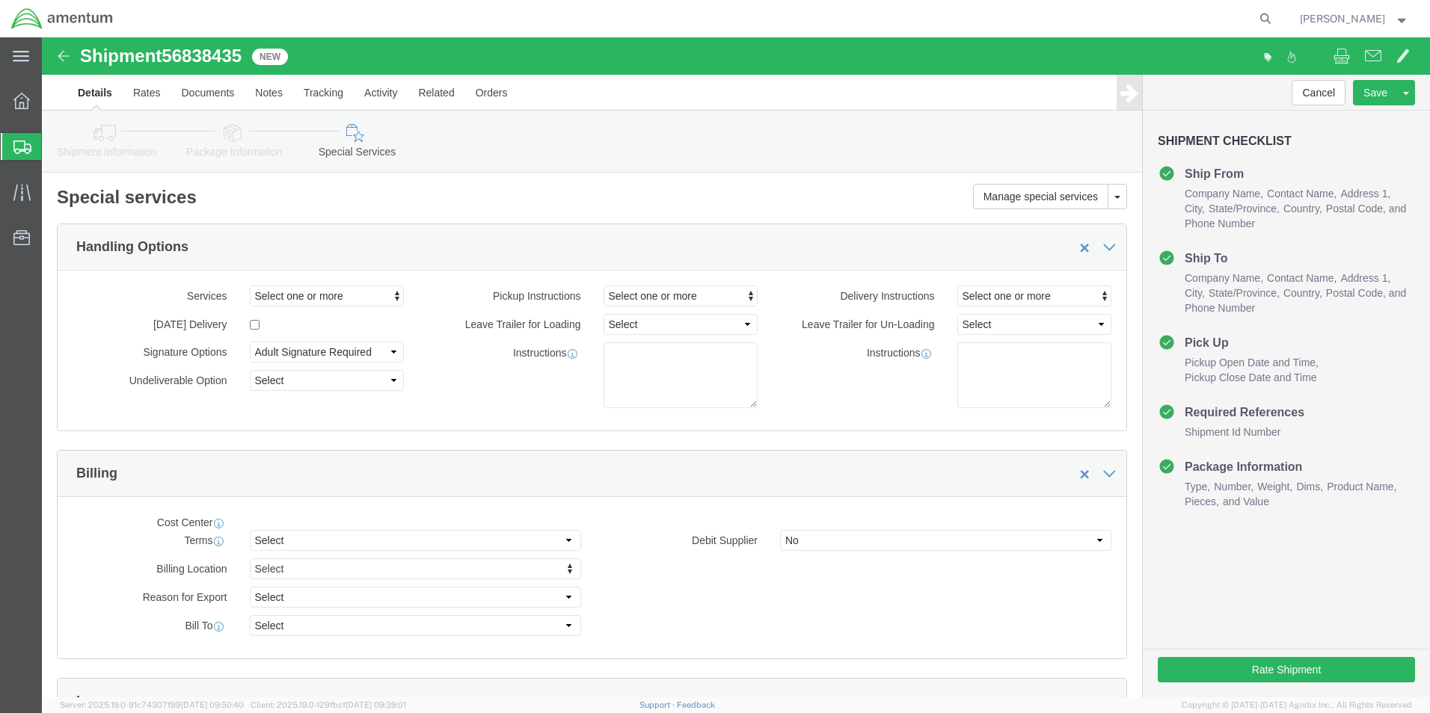
select select "DEPARTMENT"
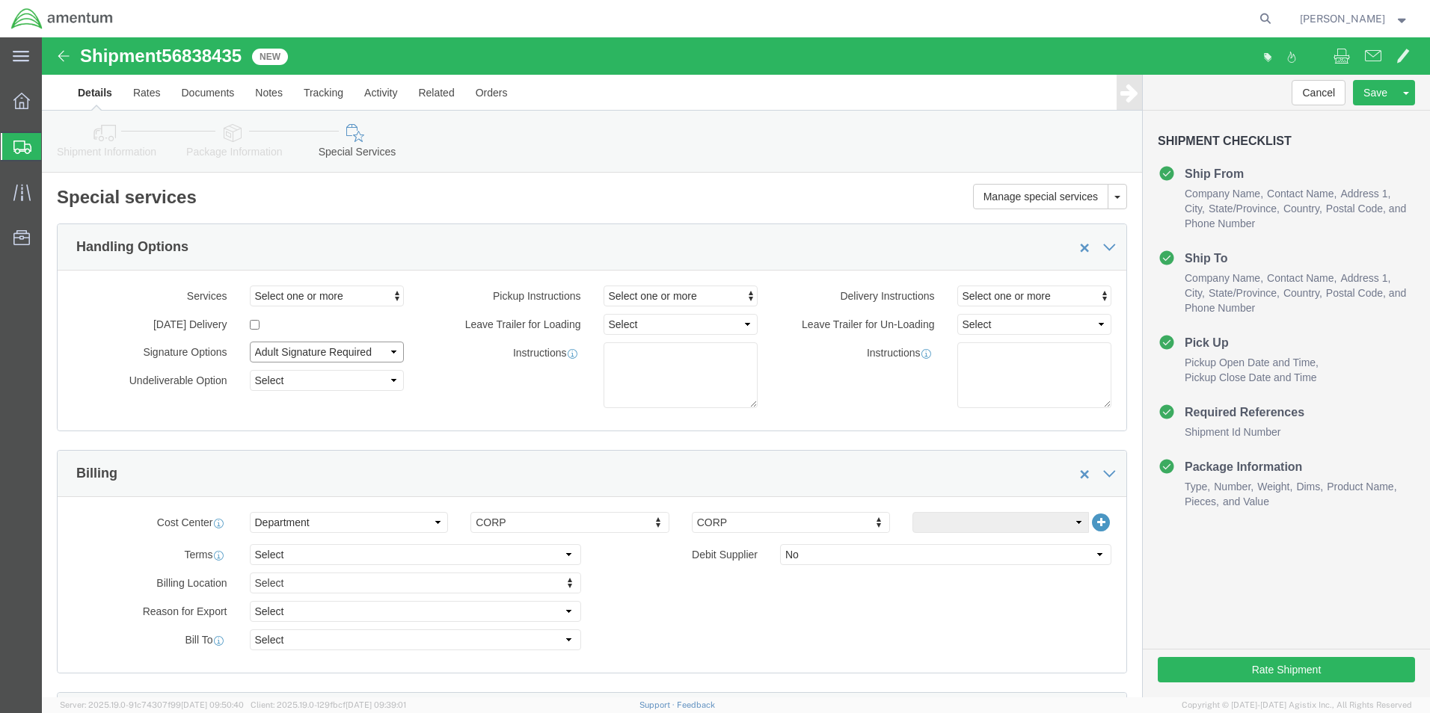
click select "Select Adult Signature Required Direct Signature Required No Signature Required…"
select select "NoSignReqOnDeliveryFlag"
click select "Select Adult Signature Required Direct Signature Required No Signature Required…"
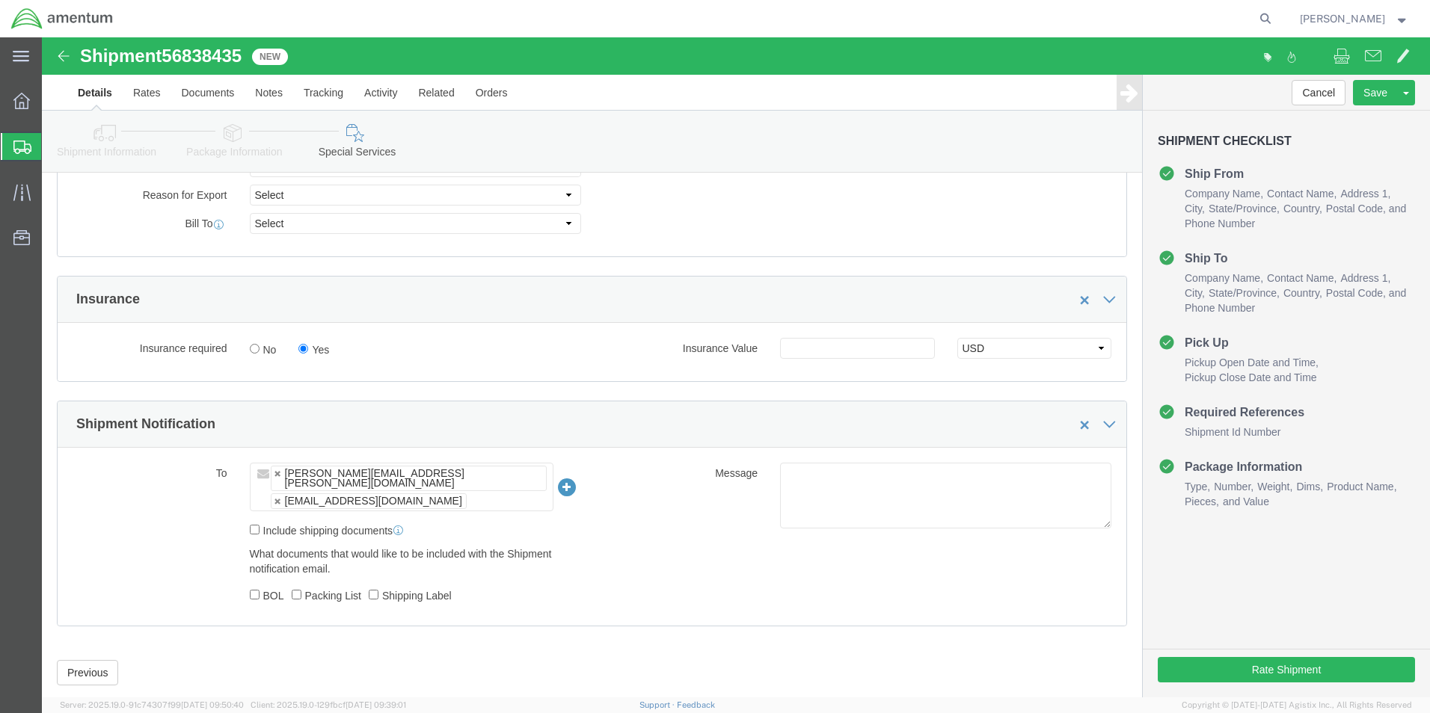
scroll to position [440, 0]
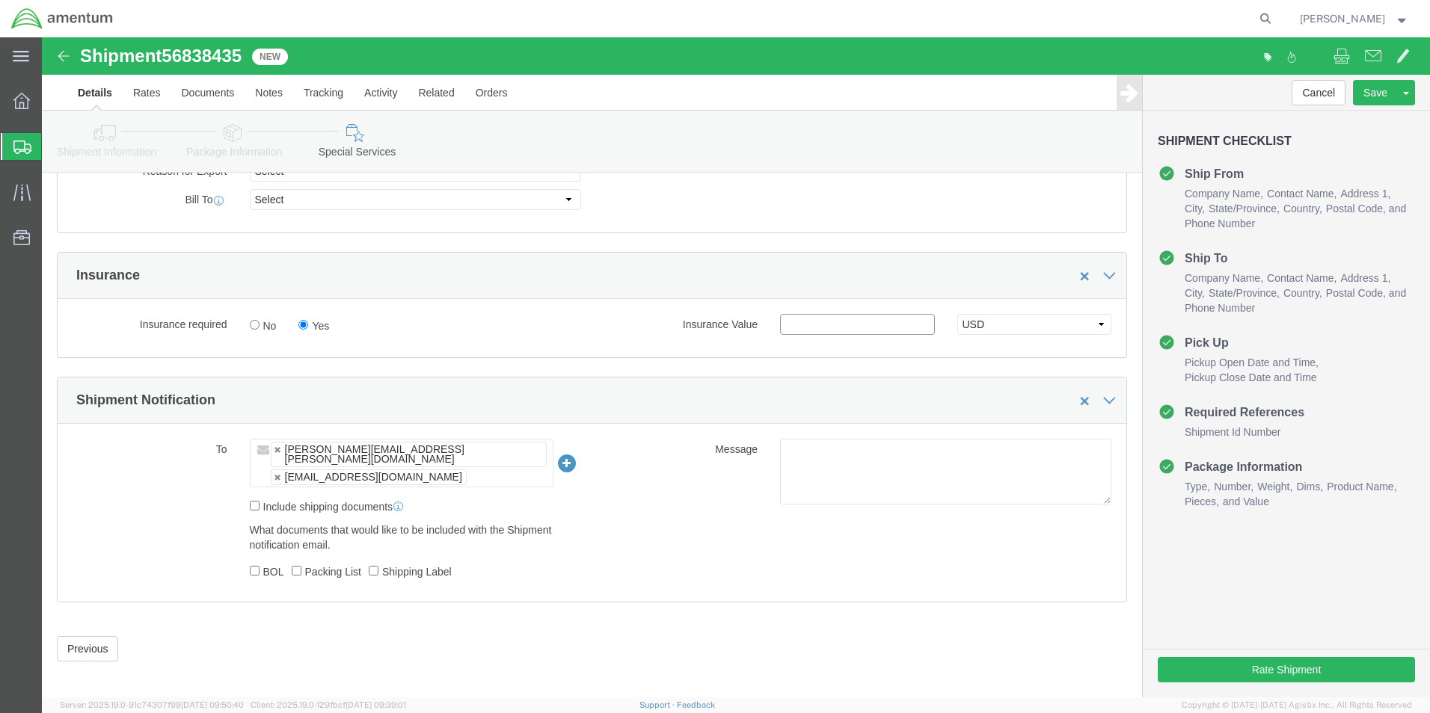
click input "text"
type input "1500.00"
click button "Rate Shipment"
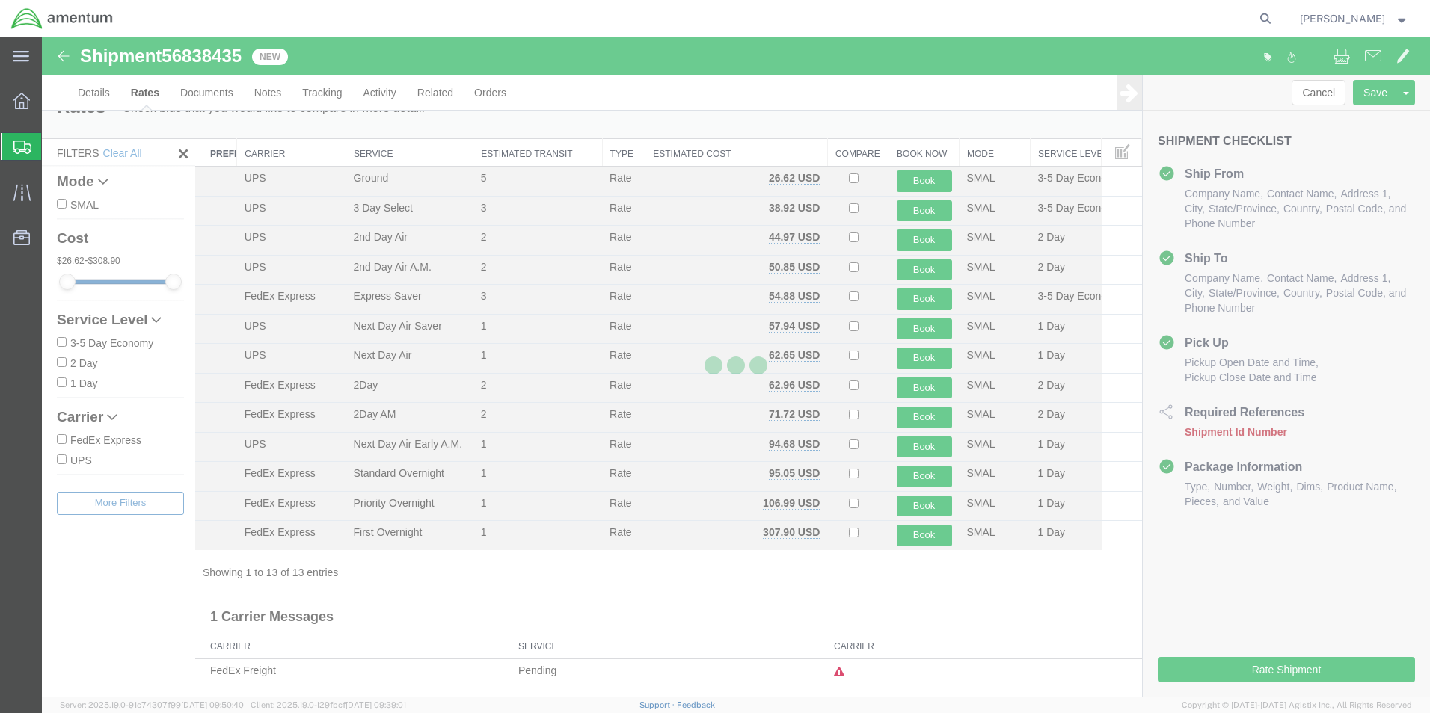
scroll to position [2, 0]
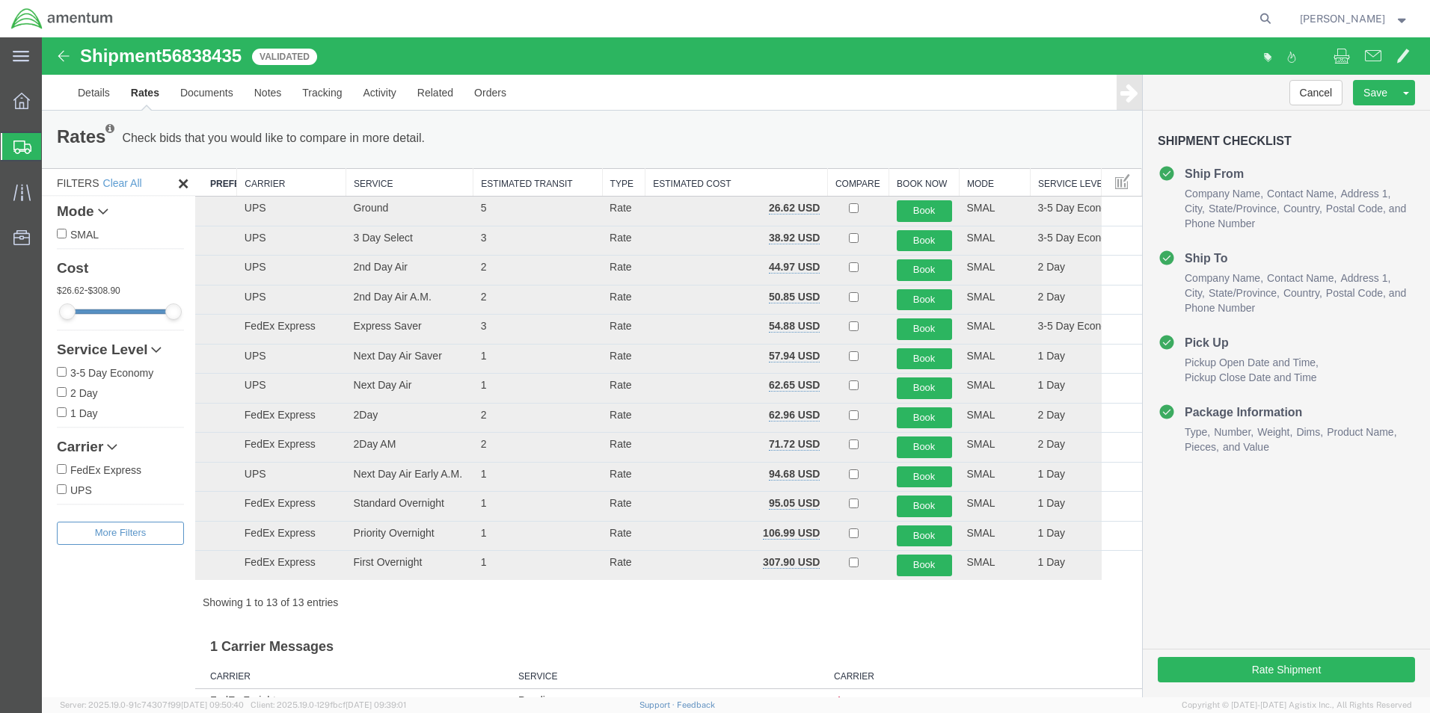
click at [121, 467] on label "FedEx Express" at bounding box center [120, 469] width 127 height 16
click at [67, 467] on input "FedEx Express" at bounding box center [62, 469] width 10 height 10
checkbox input "true"
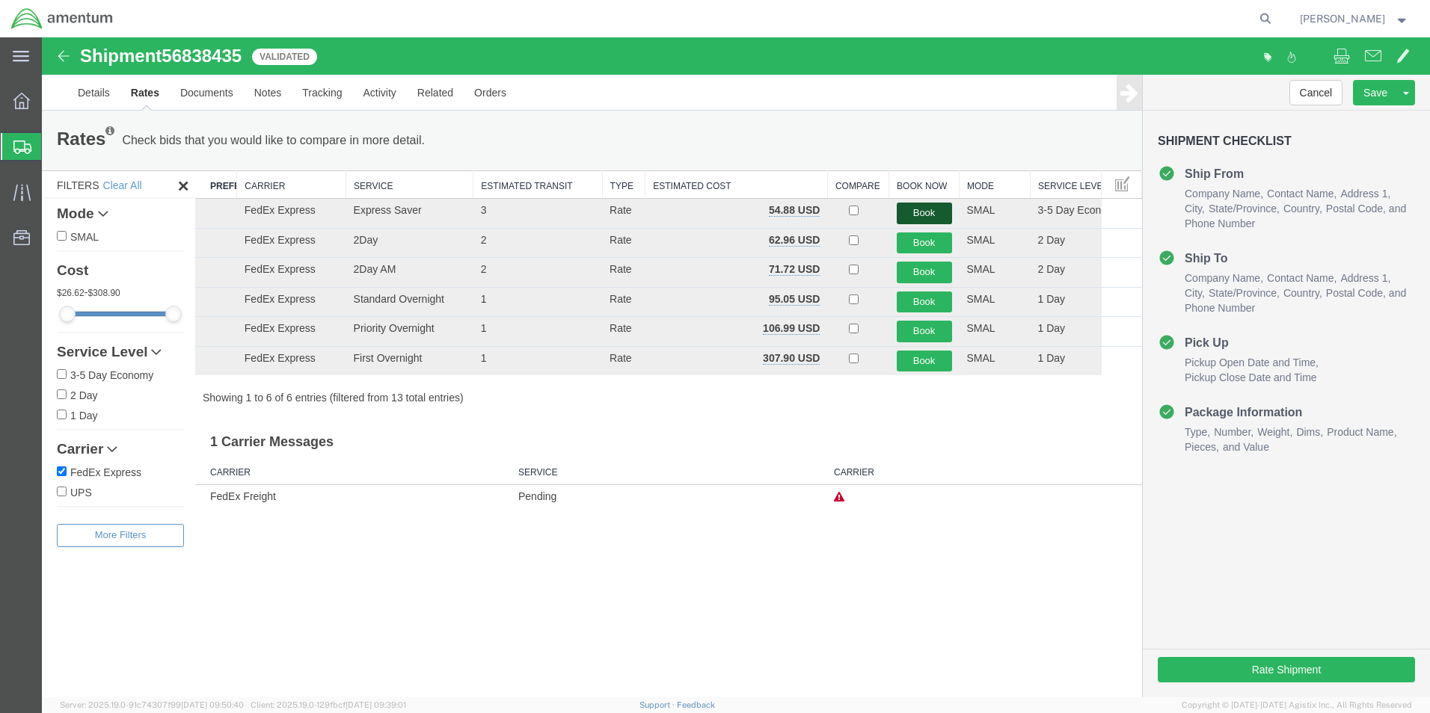
click at [940, 212] on button "Book" at bounding box center [923, 214] width 55 height 22
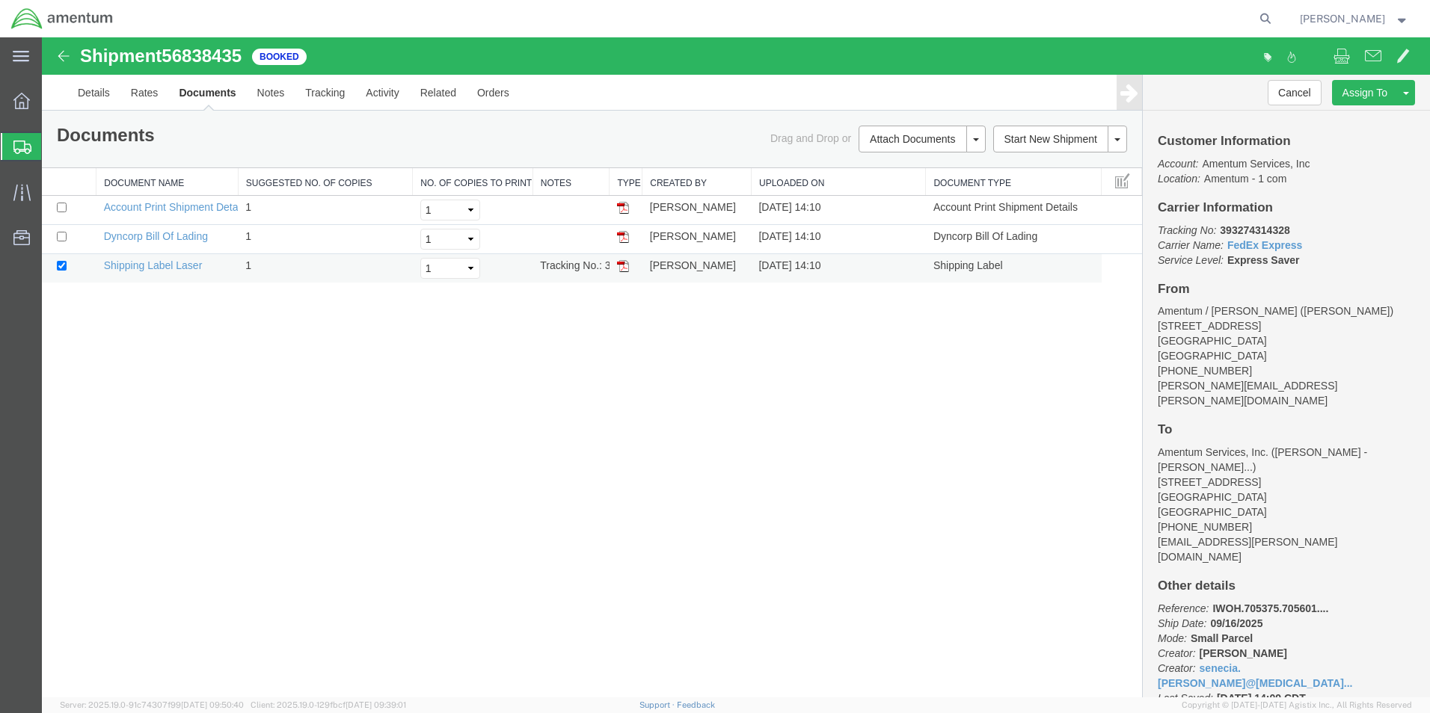
click at [630, 267] on td at bounding box center [625, 268] width 33 height 29
click at [621, 267] on img at bounding box center [623, 266] width 12 height 12
click at [1367, 27] on button "[PERSON_NAME]" at bounding box center [1354, 19] width 111 height 18
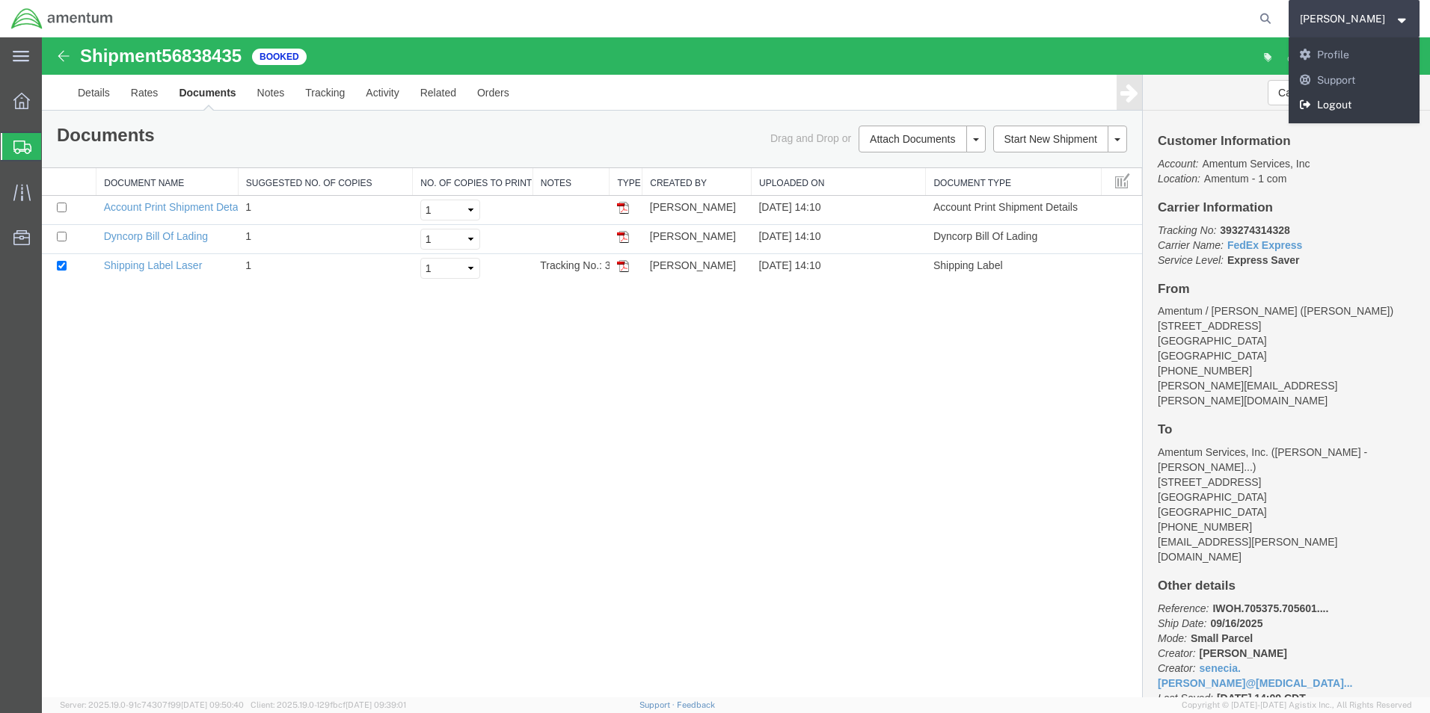
click at [1347, 102] on link "Logout" at bounding box center [1354, 105] width 132 height 25
